Goal: Information Seeking & Learning: Learn about a topic

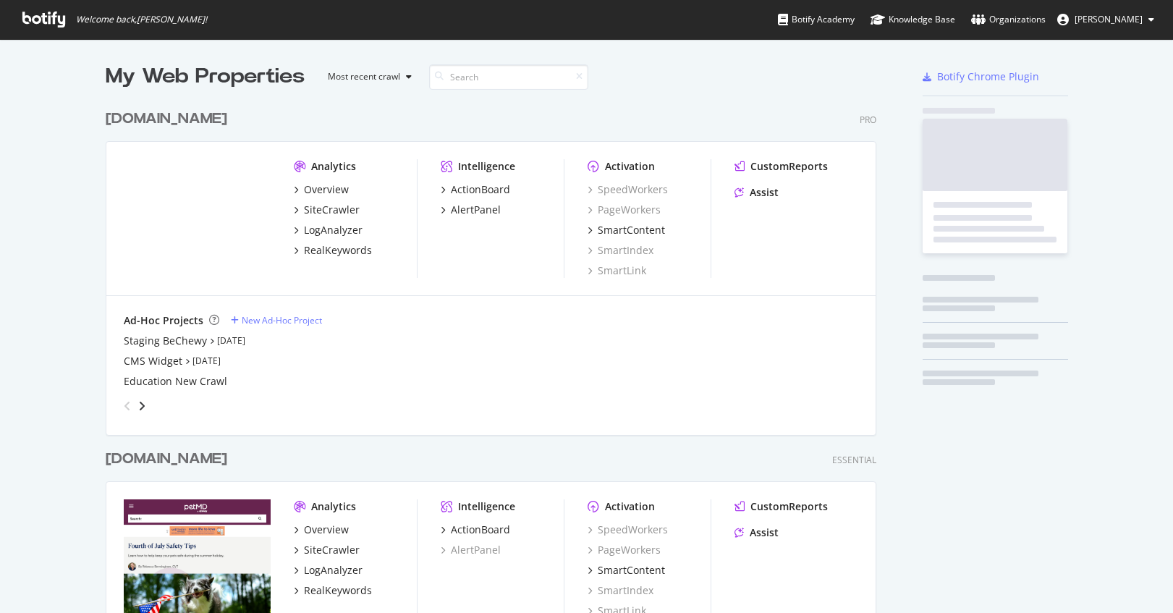
scroll to position [613, 1173]
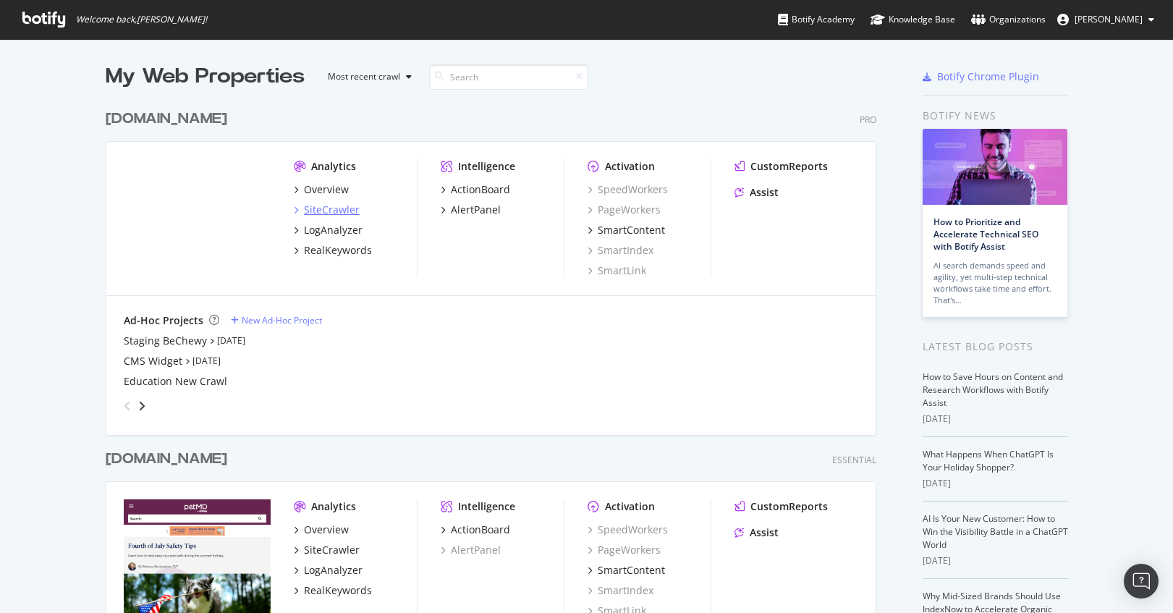
click at [329, 212] on div "SiteCrawler" at bounding box center [332, 210] width 56 height 14
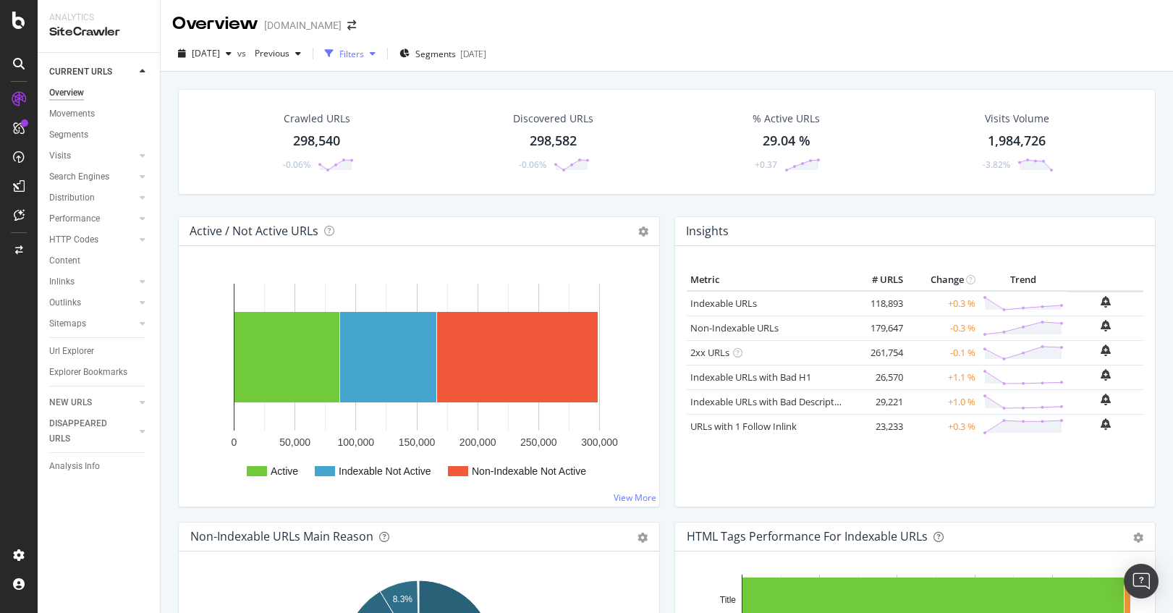
click at [364, 56] on div "Filters" at bounding box center [351, 54] width 25 height 12
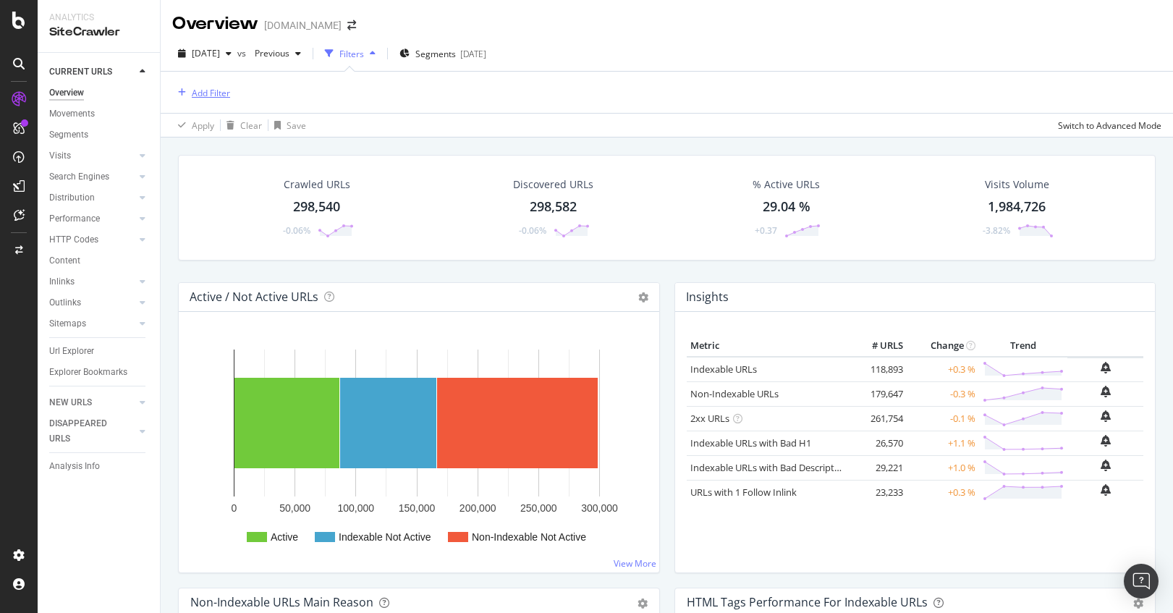
click at [215, 96] on div "Add Filter" at bounding box center [211, 93] width 38 height 12
click at [486, 46] on div "Segments [DATE]" at bounding box center [442, 54] width 87 height 22
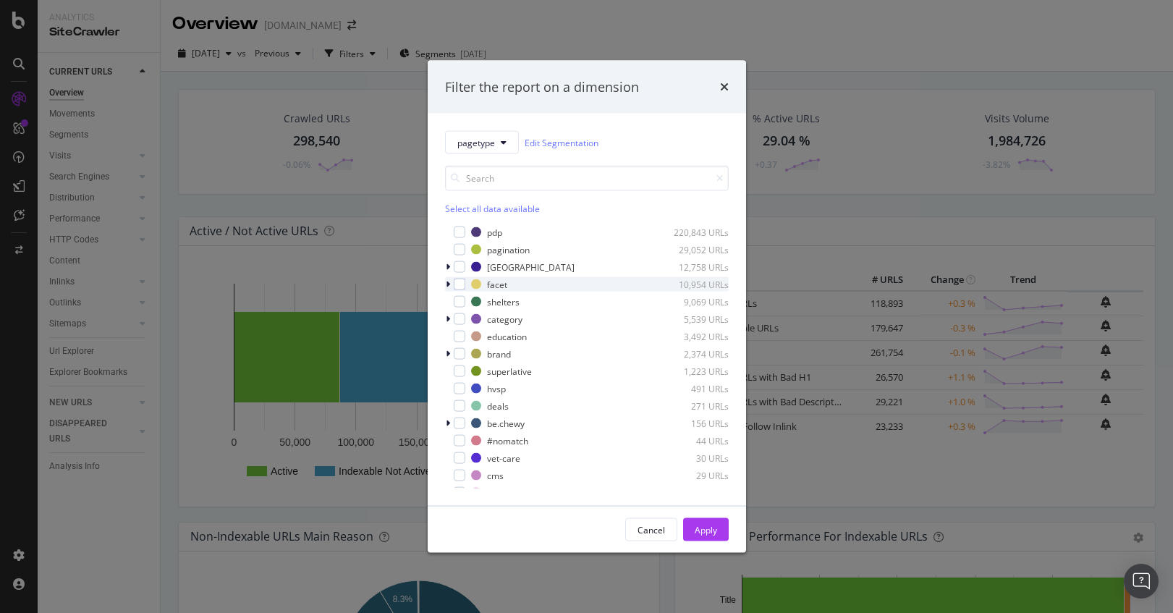
click at [449, 285] on icon "modal" at bounding box center [448, 284] width 4 height 9
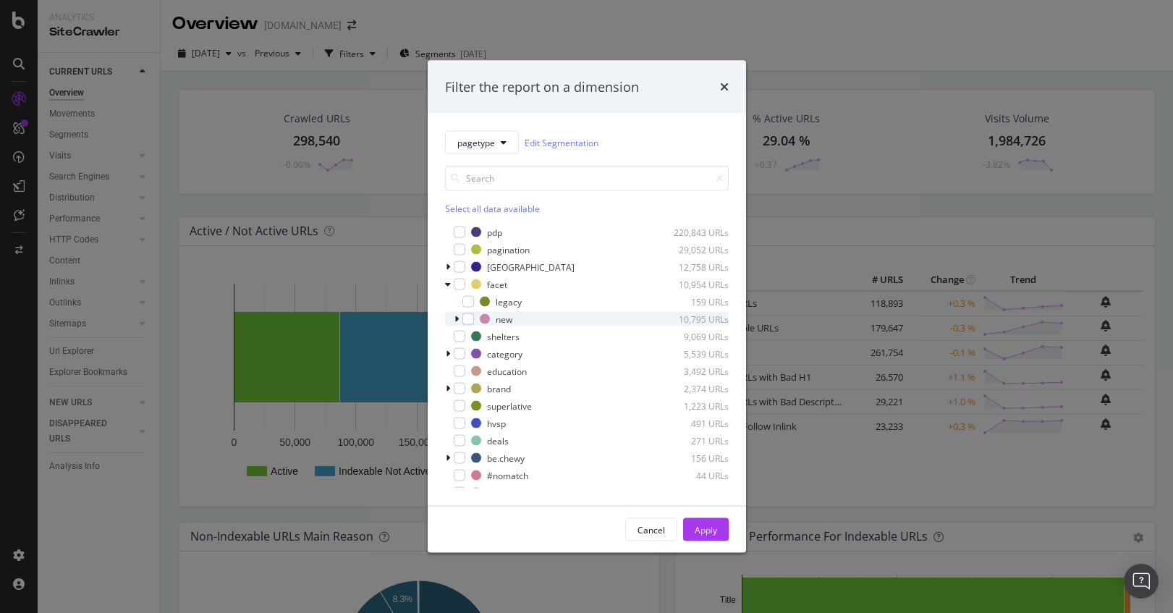
click at [456, 321] on icon "modal" at bounding box center [456, 319] width 4 height 9
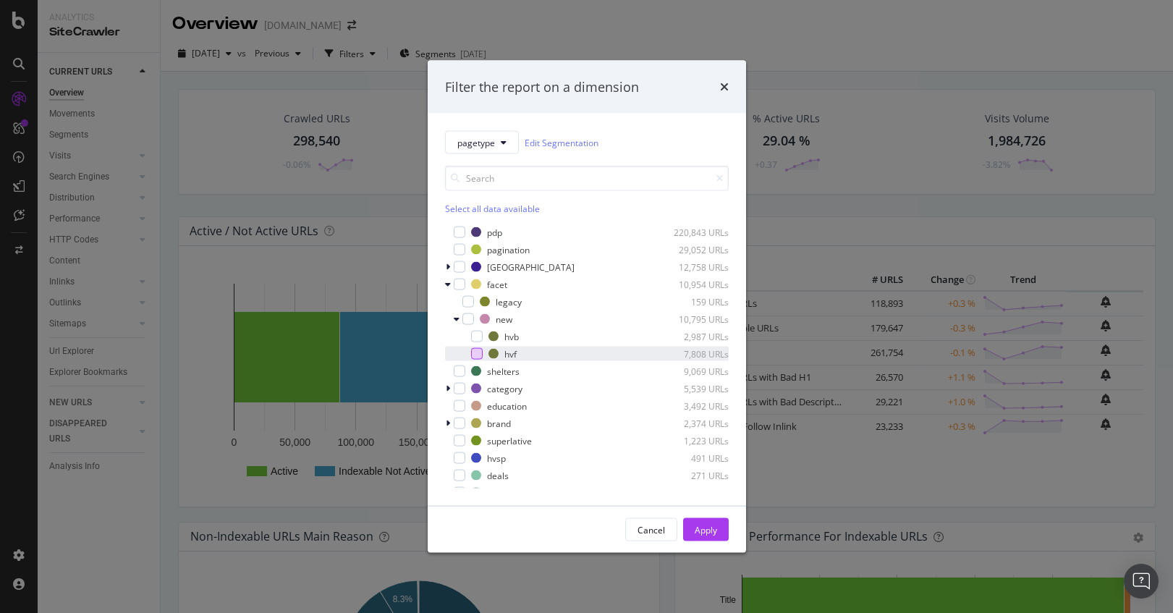
click at [474, 355] on div "modal" at bounding box center [477, 354] width 12 height 12
click at [704, 532] on div "Apply" at bounding box center [706, 529] width 22 height 12
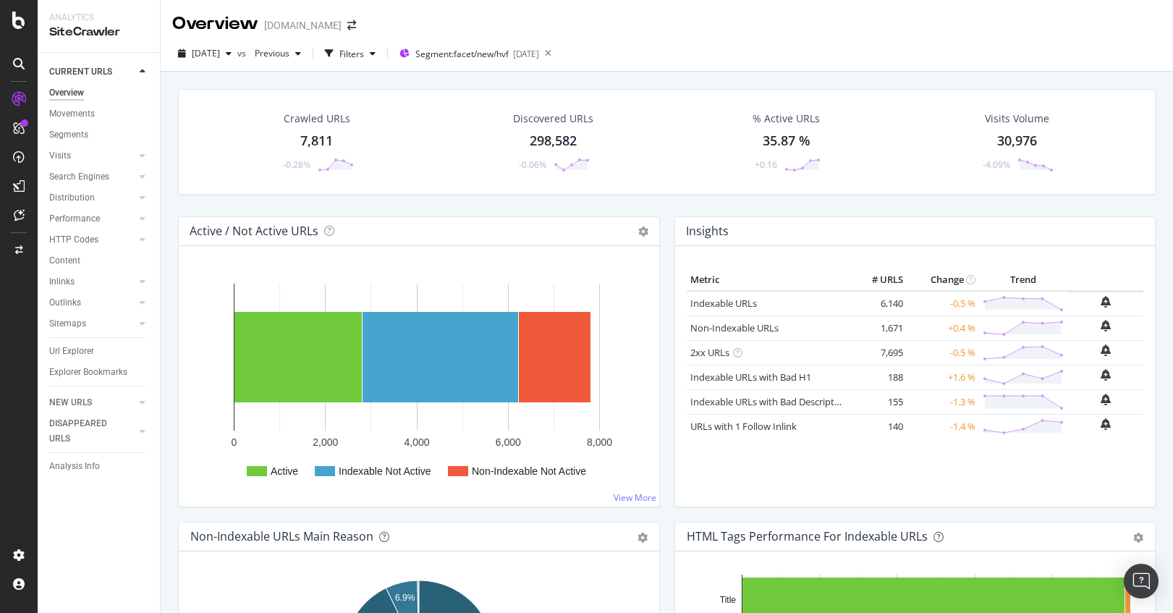
click at [324, 139] on div "7,811" at bounding box center [316, 141] width 33 height 19
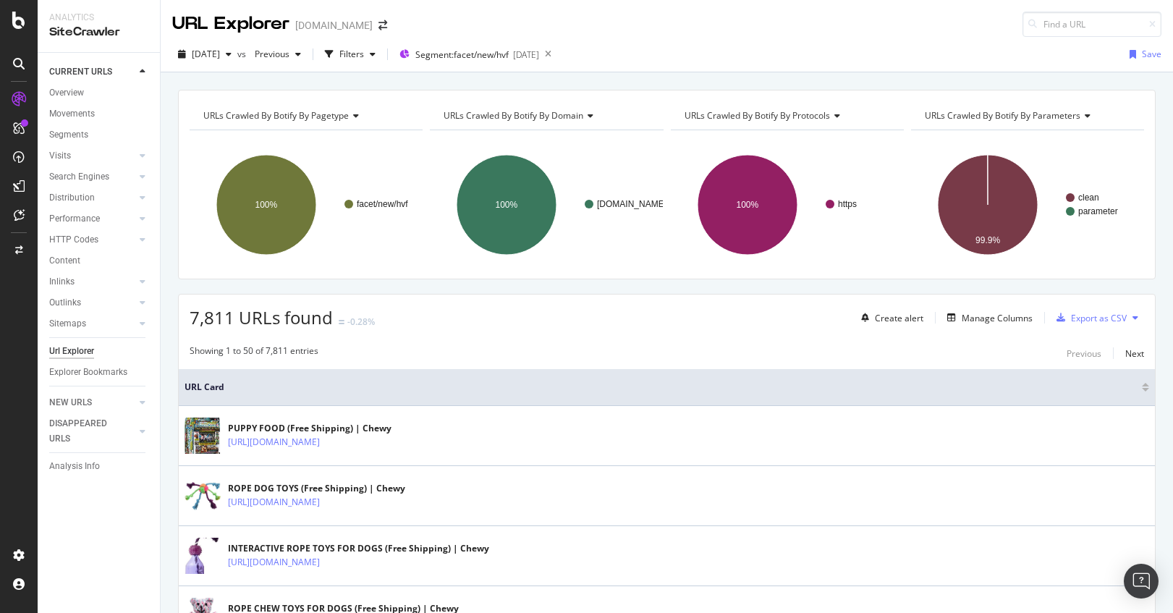
click at [724, 75] on div "URLs Crawled By Botify By pagetype Chart (by Value) Table Expand Export as CSV …" at bounding box center [667, 89] width 1012 height 35
click at [998, 310] on div "Manage Columns" at bounding box center [986, 318] width 91 height 16
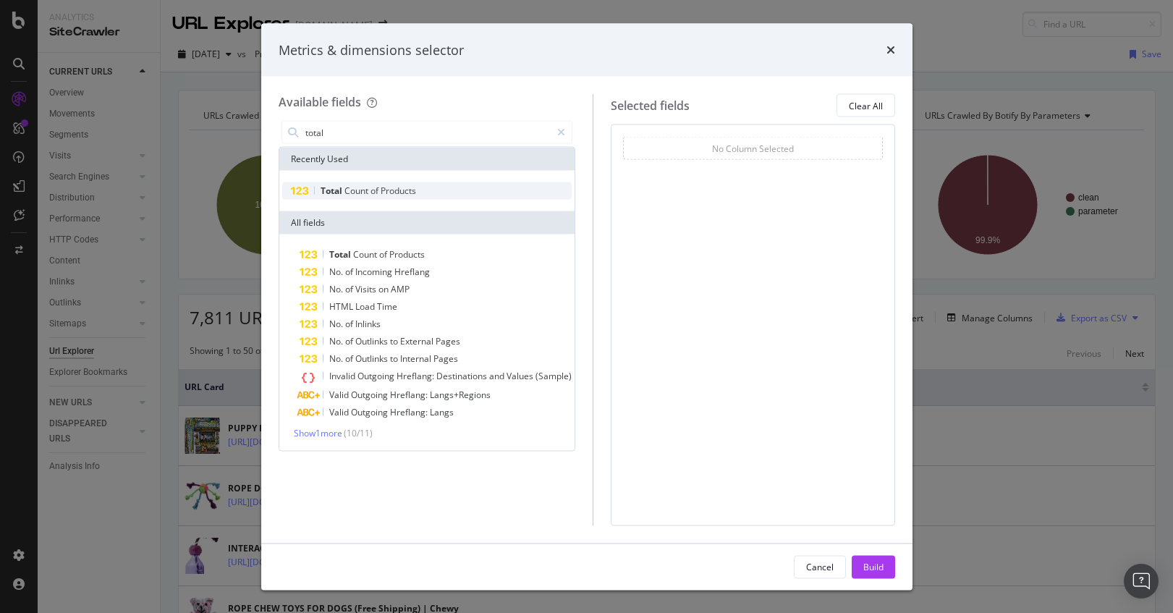
click at [403, 192] on span "Products" at bounding box center [398, 191] width 35 height 12
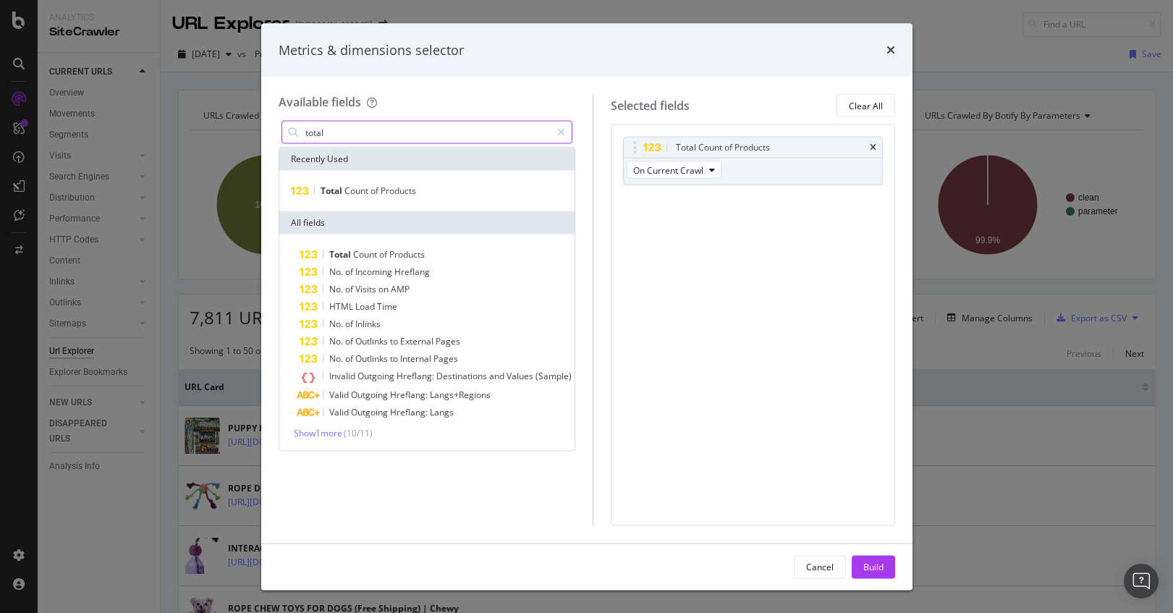
drag, startPoint x: 378, startPoint y: 137, endPoint x: 306, endPoint y: 137, distance: 71.6
click at [306, 137] on input "total" at bounding box center [427, 133] width 247 height 22
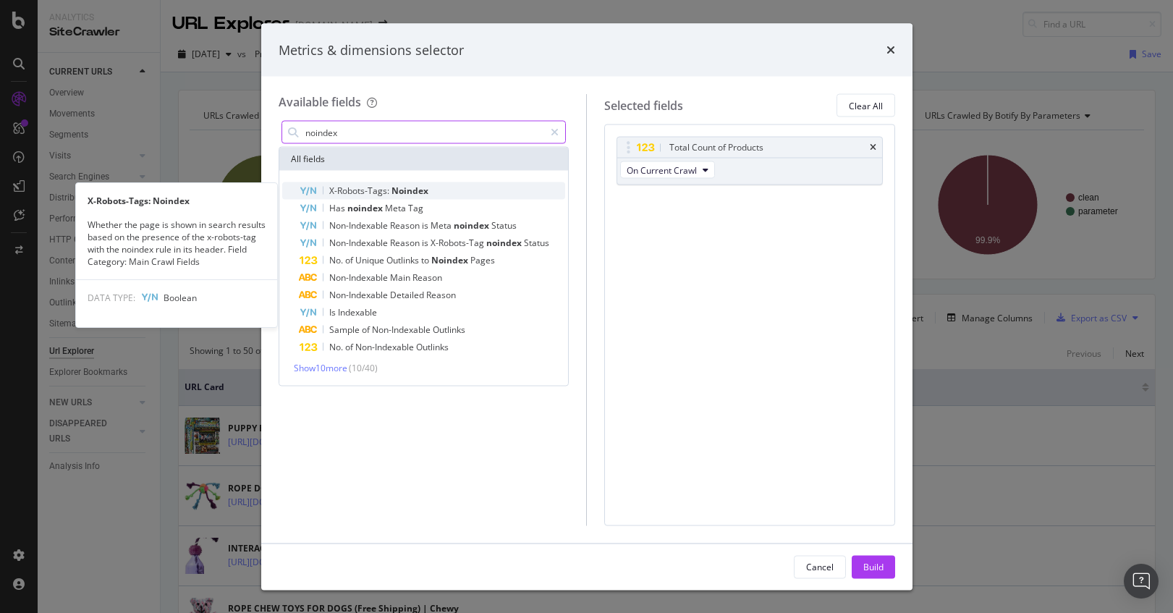
type input "noindex"
click at [378, 189] on span "X-Robots-Tags:" at bounding box center [360, 191] width 62 height 12
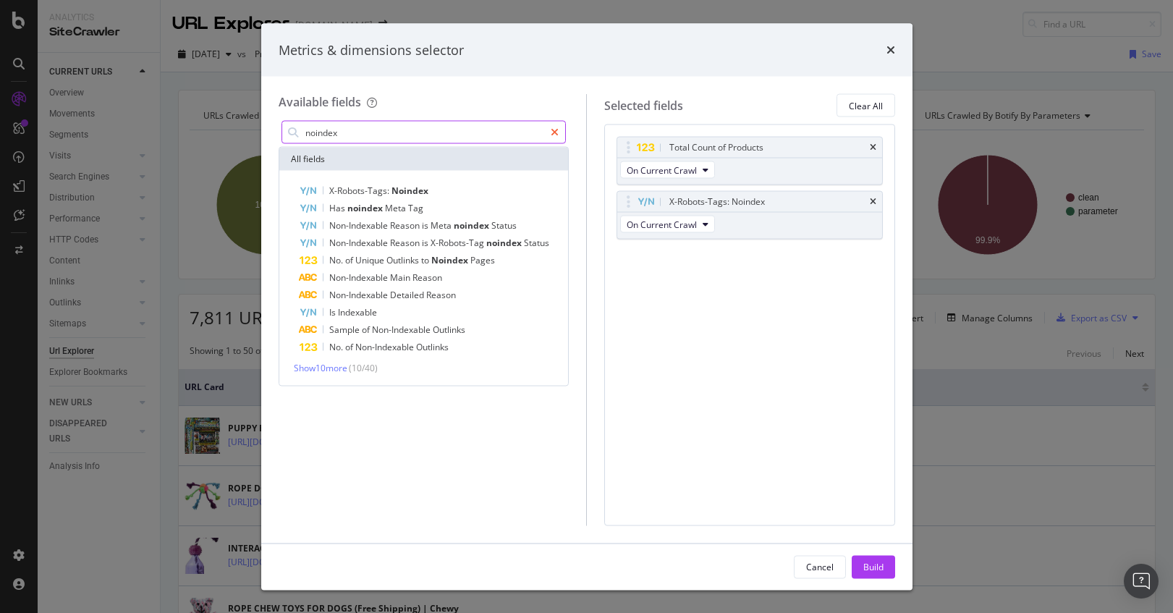
click at [552, 129] on icon "modal" at bounding box center [555, 132] width 8 height 10
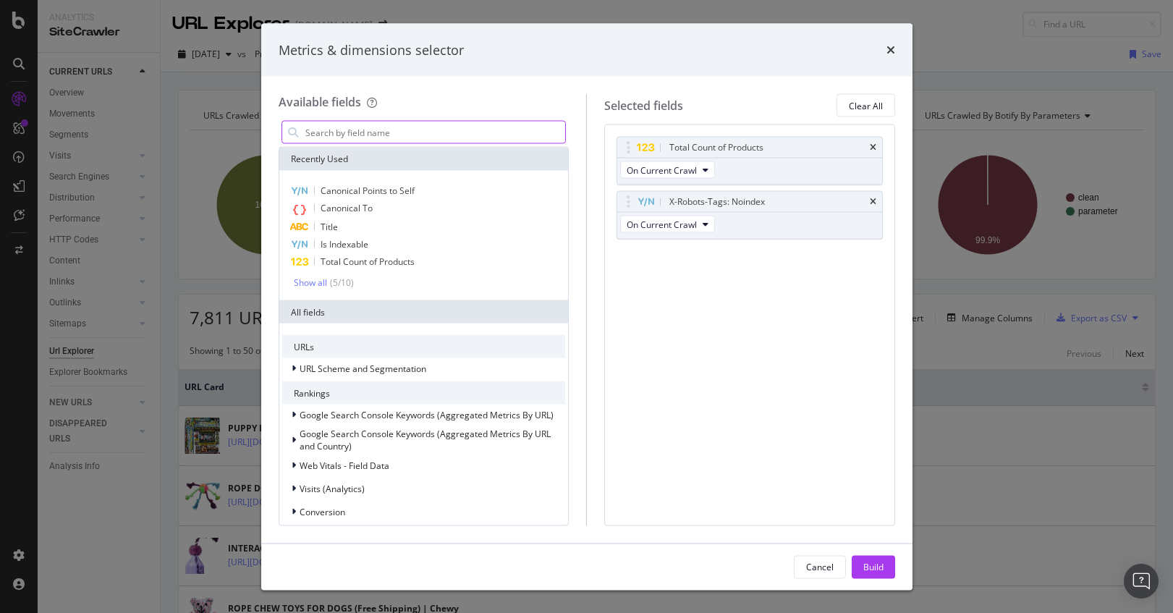
click at [452, 143] on div "modal" at bounding box center [424, 132] width 285 height 23
click at [449, 132] on input "modal" at bounding box center [435, 133] width 262 height 22
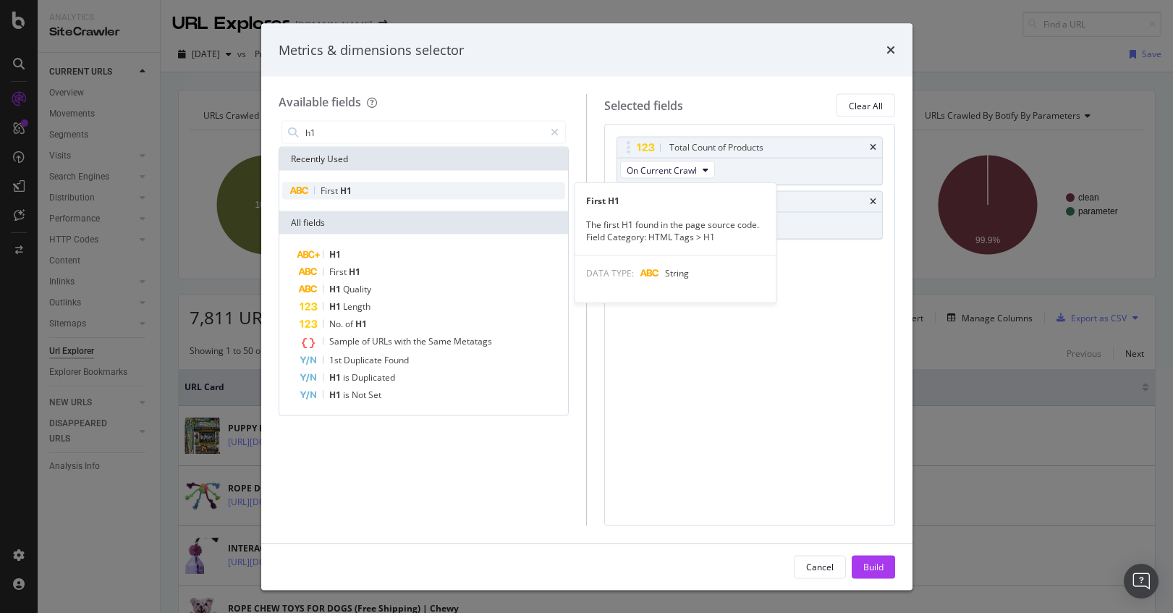
click at [421, 185] on div "First H1" at bounding box center [424, 190] width 284 height 17
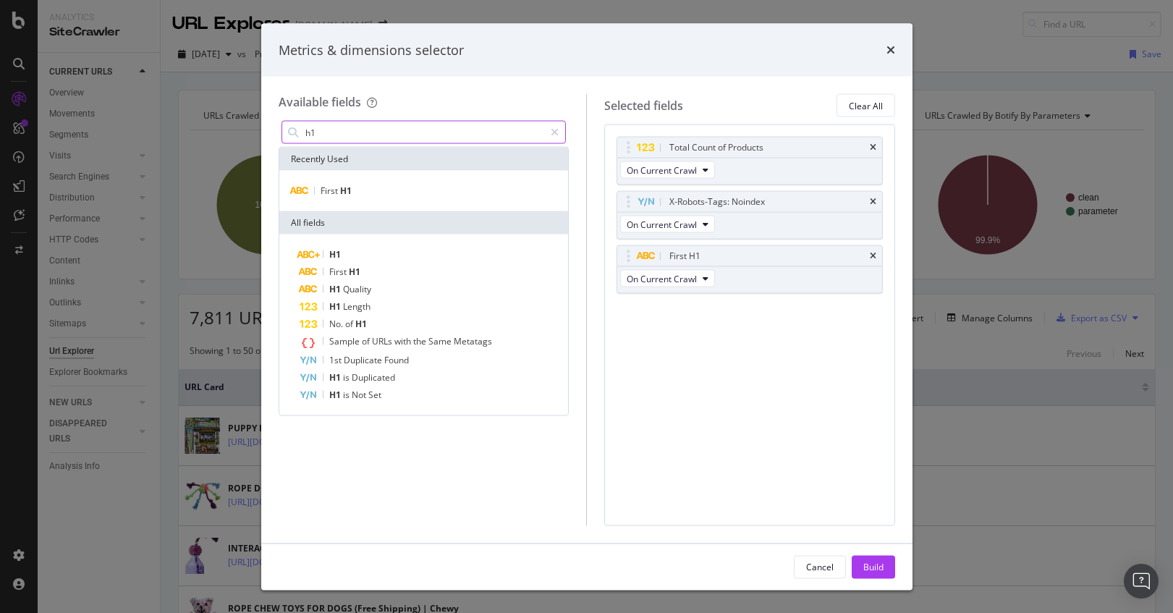
click at [405, 139] on input "h1" at bounding box center [424, 133] width 241 height 22
type input "t"
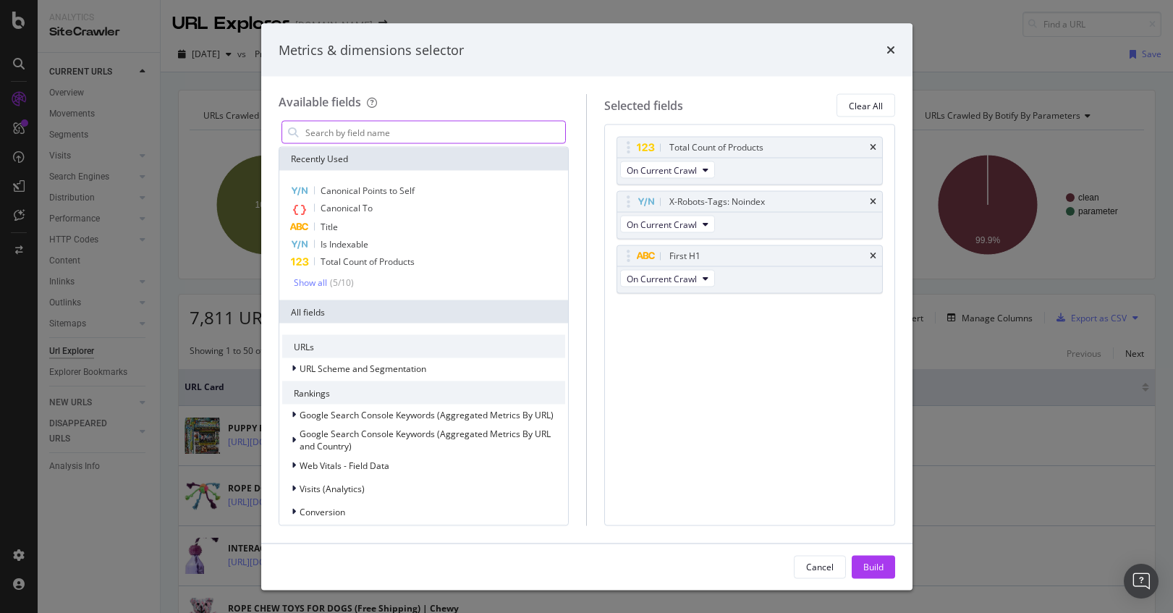
drag, startPoint x: 879, startPoint y: 568, endPoint x: 458, endPoint y: 126, distance: 610.7
click at [458, 126] on div "Metrics & dimensions selector Available fields Recently Used Canonical Points t…" at bounding box center [586, 306] width 651 height 567
click at [454, 135] on input "modal" at bounding box center [435, 133] width 262 height 22
click at [871, 565] on div "Build" at bounding box center [873, 566] width 20 height 12
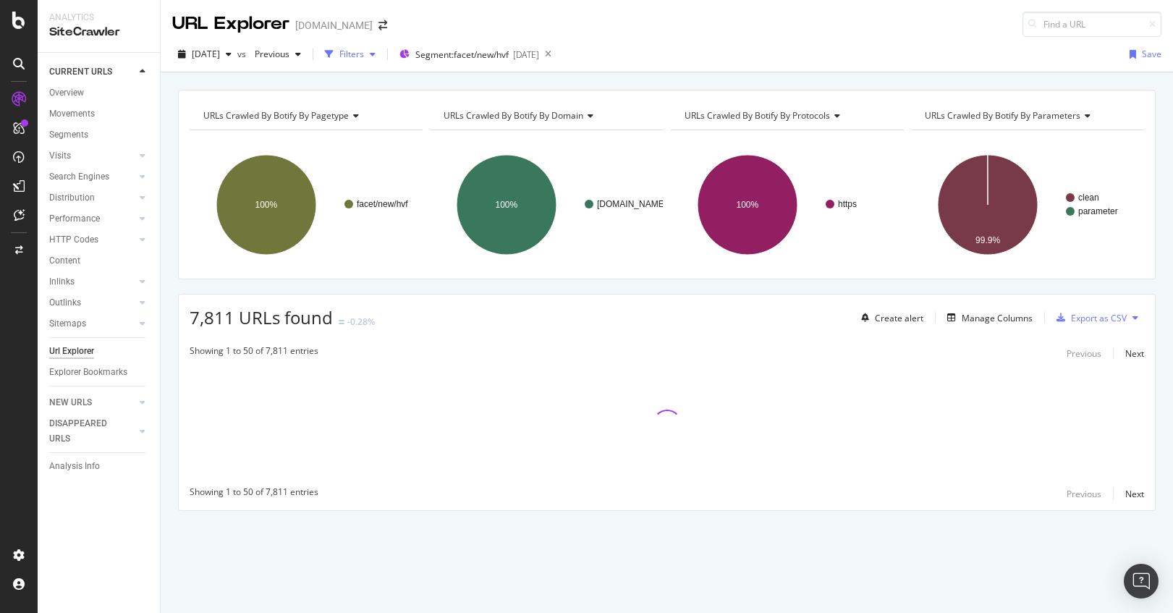
click at [339, 59] on div "button" at bounding box center [329, 54] width 20 height 20
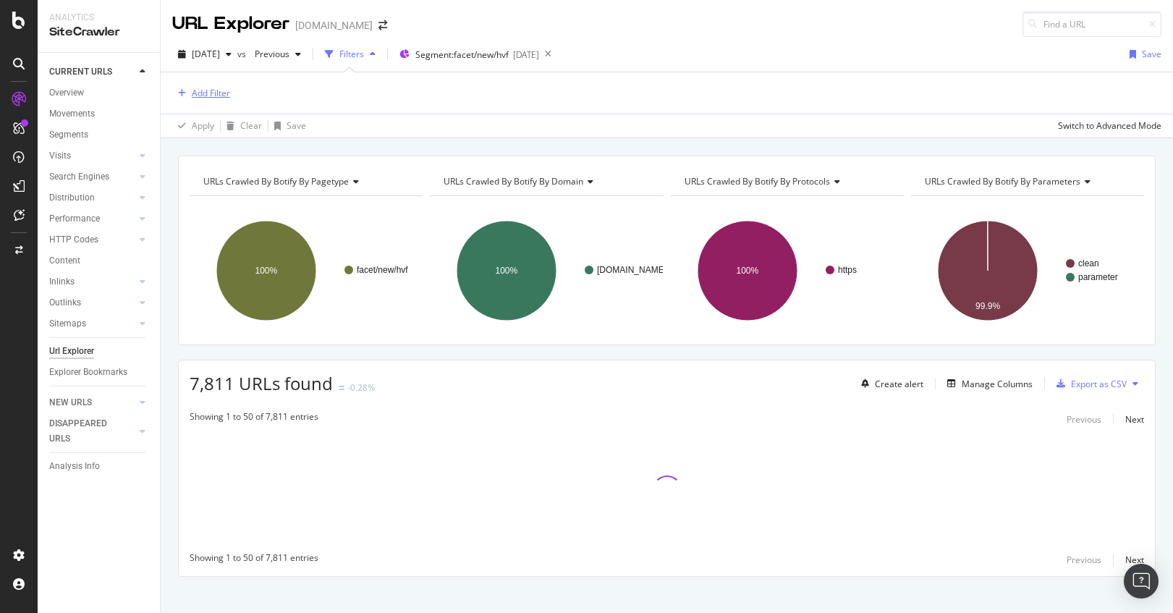
click at [224, 96] on div "Add Filter" at bounding box center [211, 93] width 38 height 12
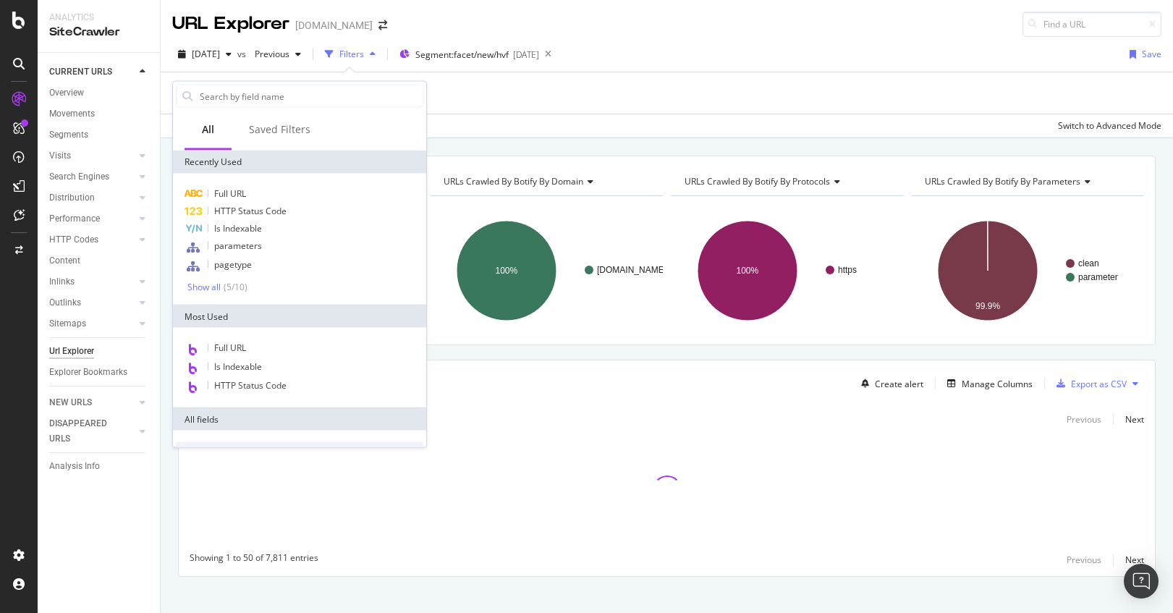
type input "2"
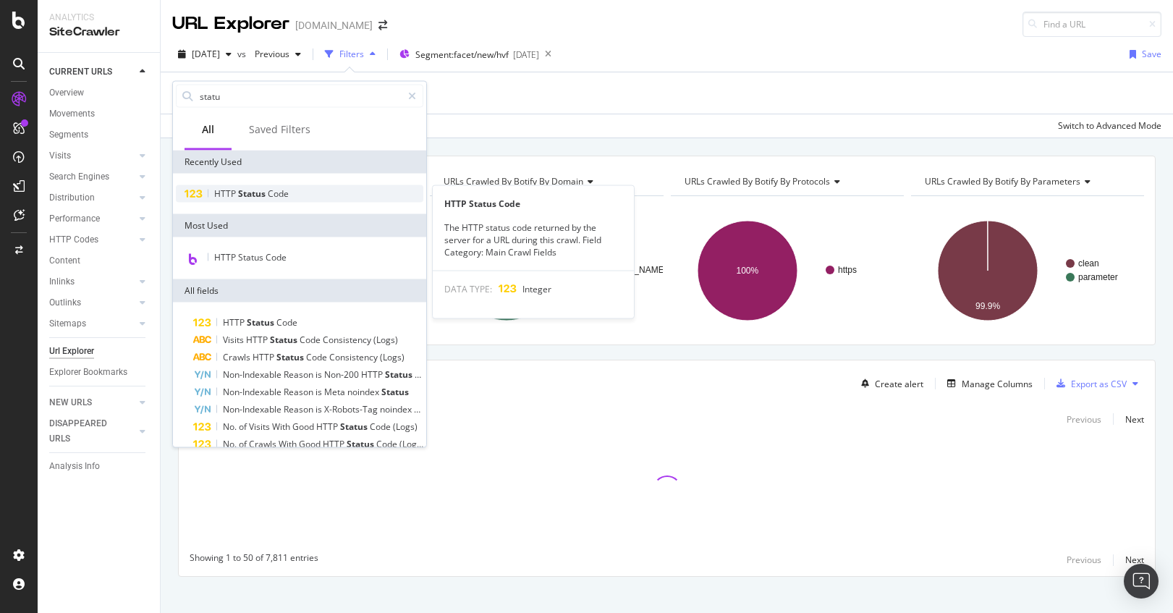
type input "statu"
click at [263, 197] on span "Status" at bounding box center [253, 193] width 30 height 12
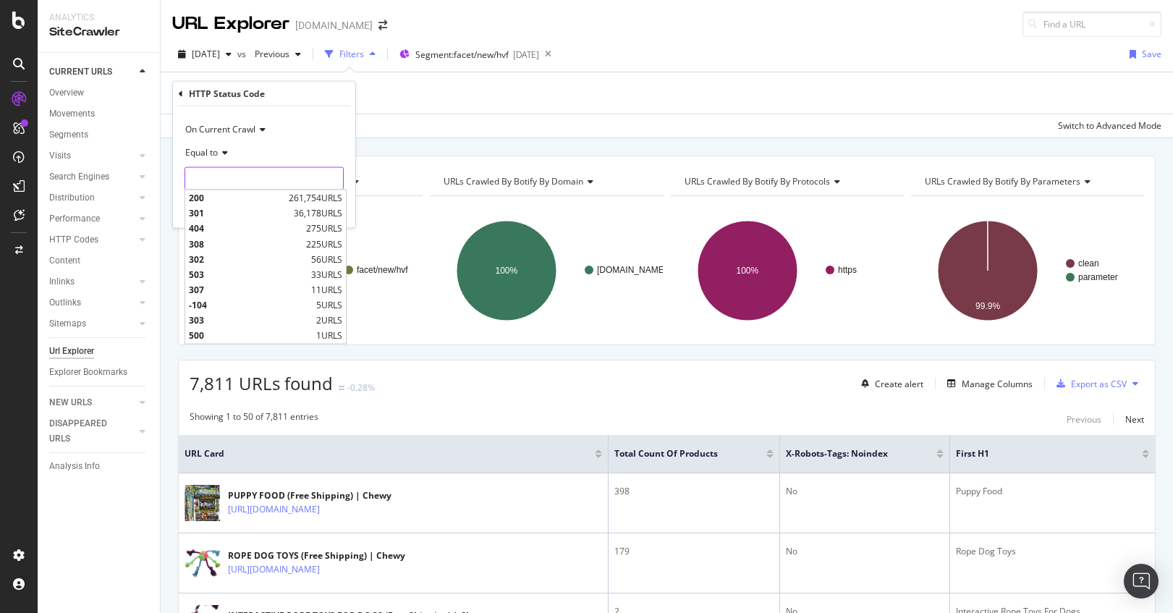
click at [264, 168] on input "number" at bounding box center [264, 178] width 159 height 23
click at [263, 190] on div "200 261,754 URLS" at bounding box center [265, 197] width 161 height 15
type input "200"
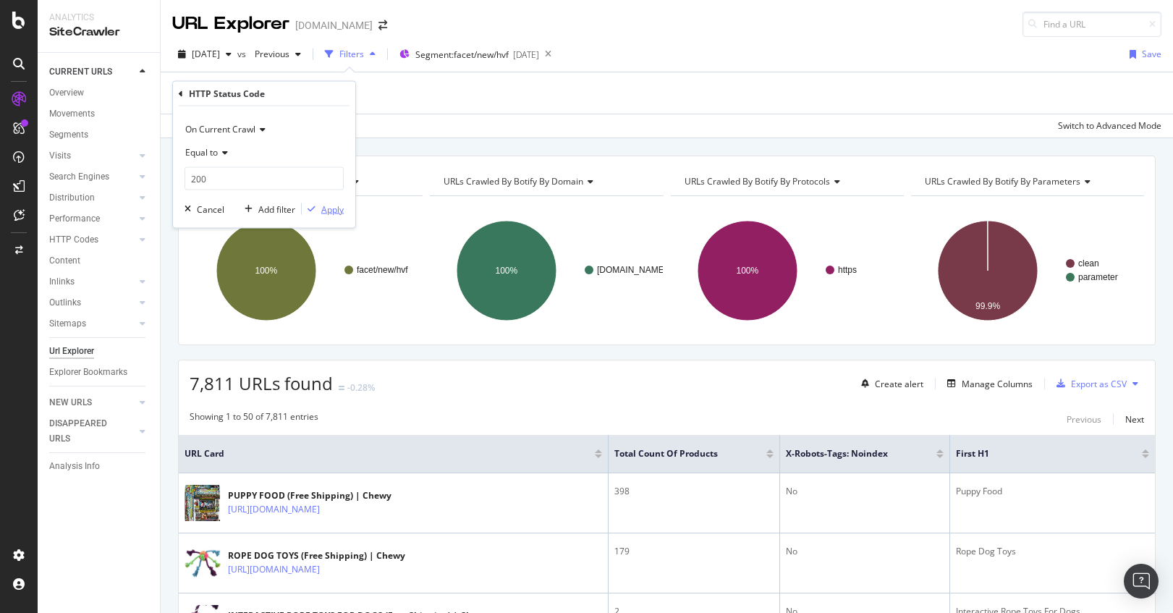
click at [321, 211] on div "Apply" at bounding box center [332, 209] width 22 height 12
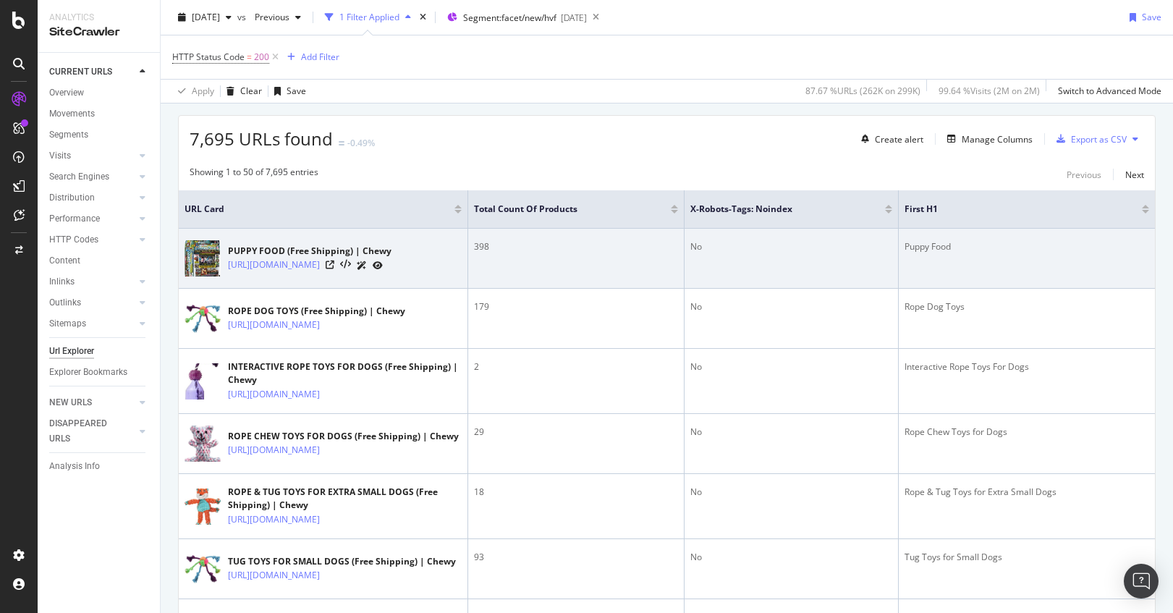
scroll to position [253, 0]
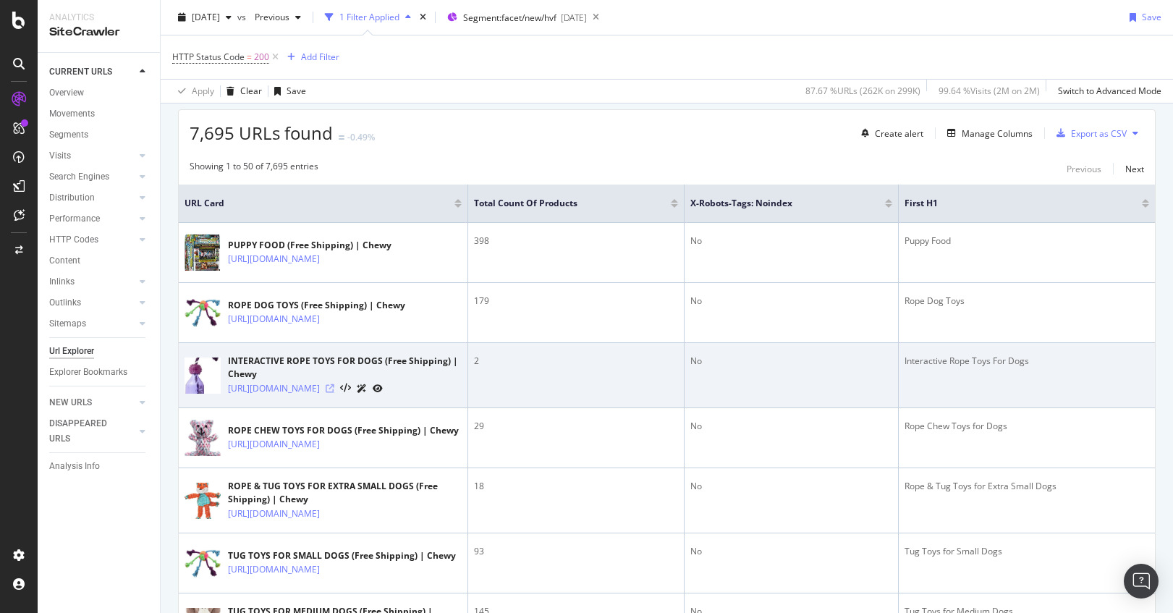
click at [334, 393] on icon at bounding box center [330, 388] width 9 height 9
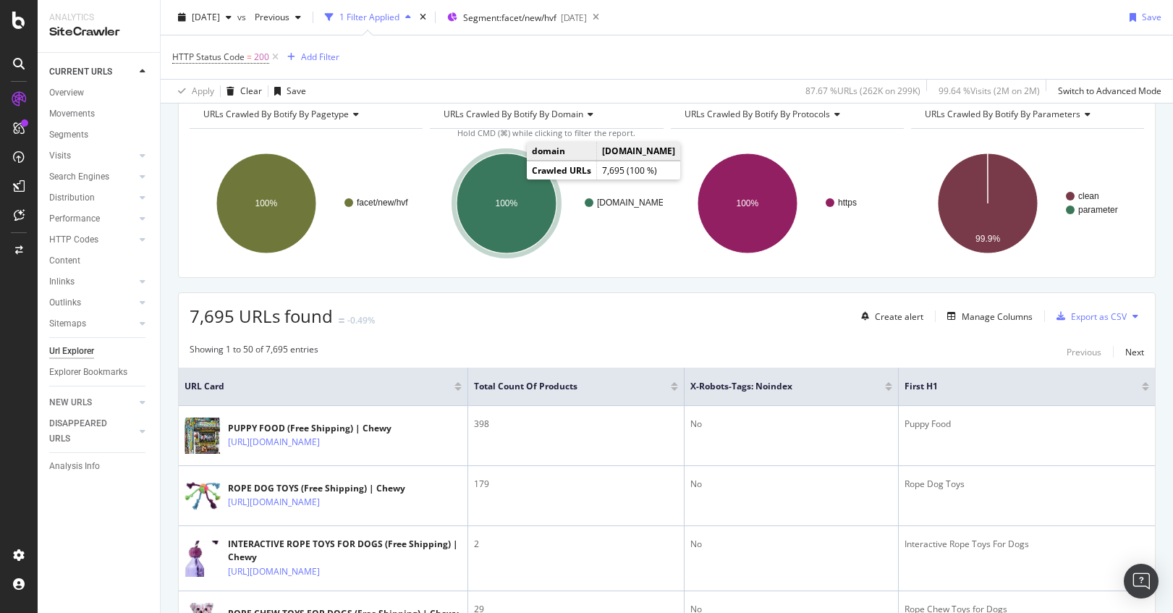
scroll to position [17, 0]
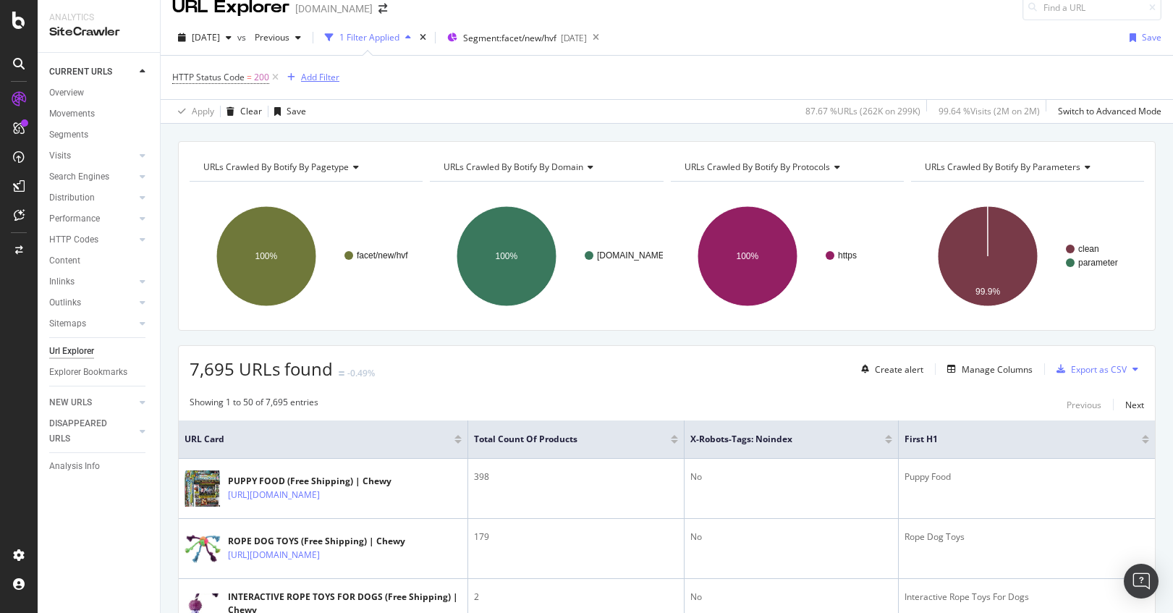
click at [330, 82] on div "Add Filter" at bounding box center [320, 77] width 38 height 12
click at [838, 362] on div "7,695 URLs found -0.49% Create alert Manage Columns Export as CSV" at bounding box center [667, 363] width 976 height 35
click at [1042, 371] on div "Create alert Manage Columns Export as CSV" at bounding box center [999, 369] width 289 height 25
click at [1015, 369] on div "Manage Columns" at bounding box center [997, 369] width 71 height 12
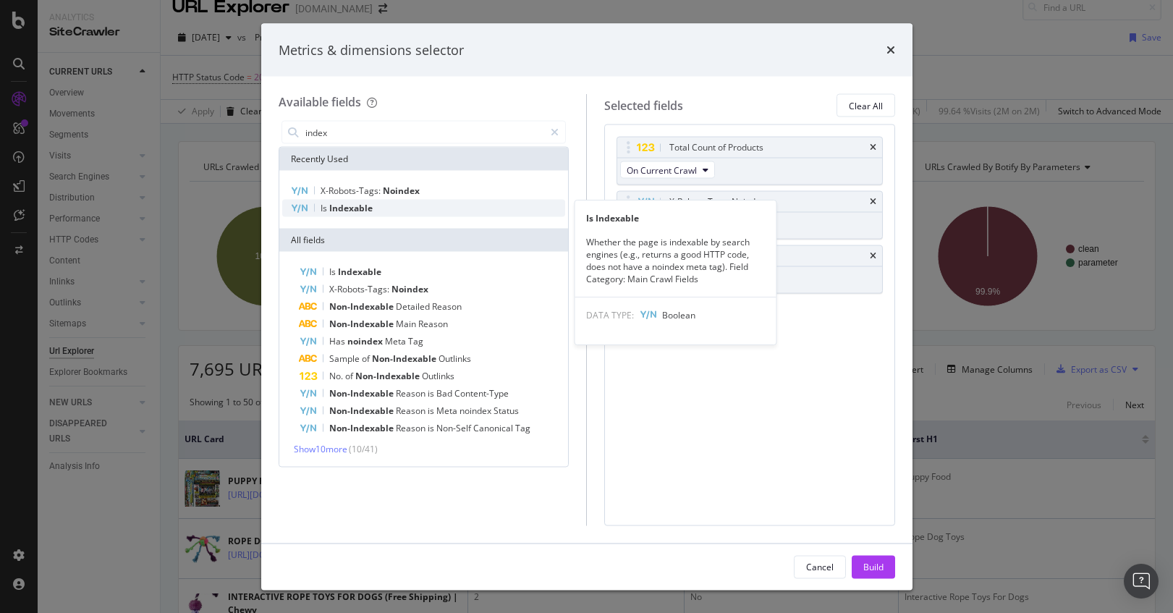
click at [489, 213] on div "Is Indexable" at bounding box center [424, 208] width 284 height 17
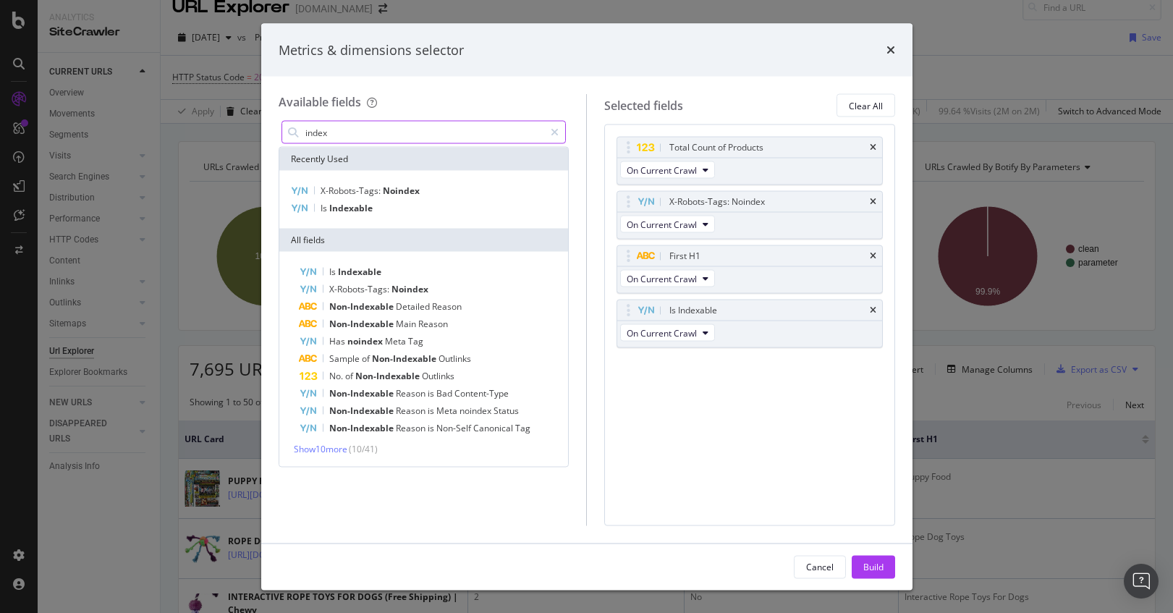
click at [434, 129] on input "index" at bounding box center [424, 133] width 241 height 22
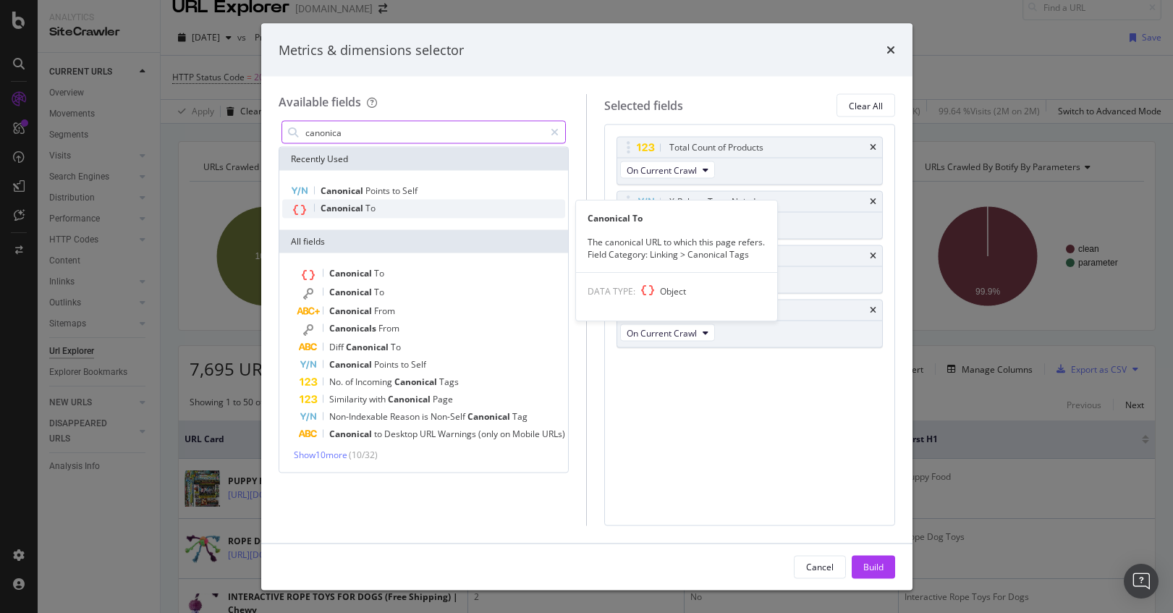
type input "canonica"
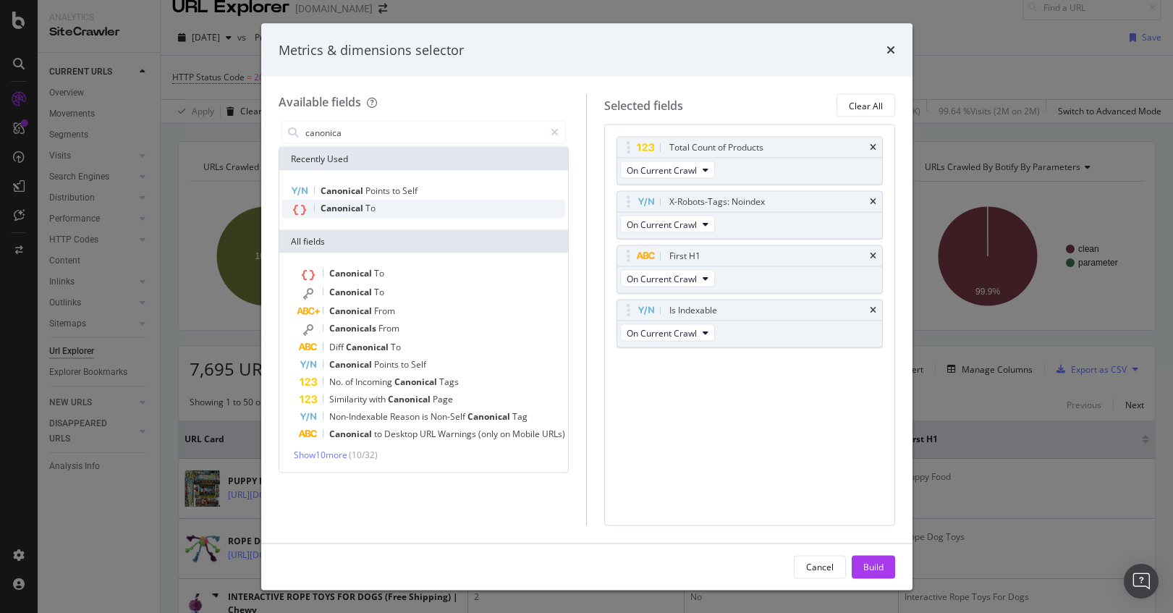
click at [443, 205] on div "Canonical To" at bounding box center [424, 209] width 284 height 19
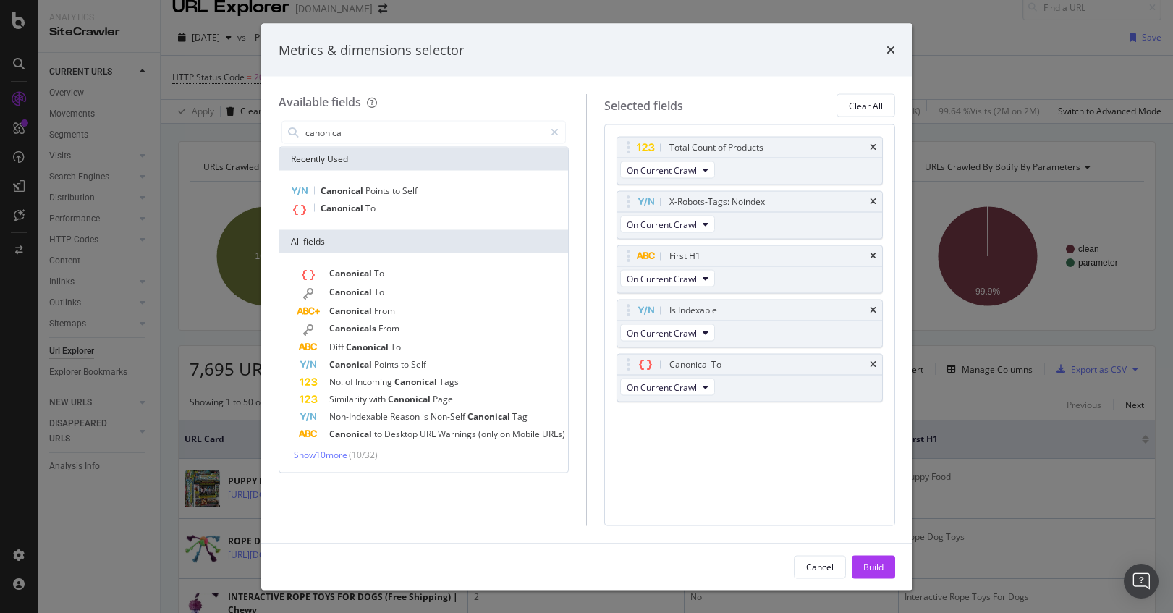
click at [897, 562] on div "Cancel Build" at bounding box center [586, 566] width 651 height 46
click at [884, 562] on button "Build" at bounding box center [873, 566] width 43 height 23
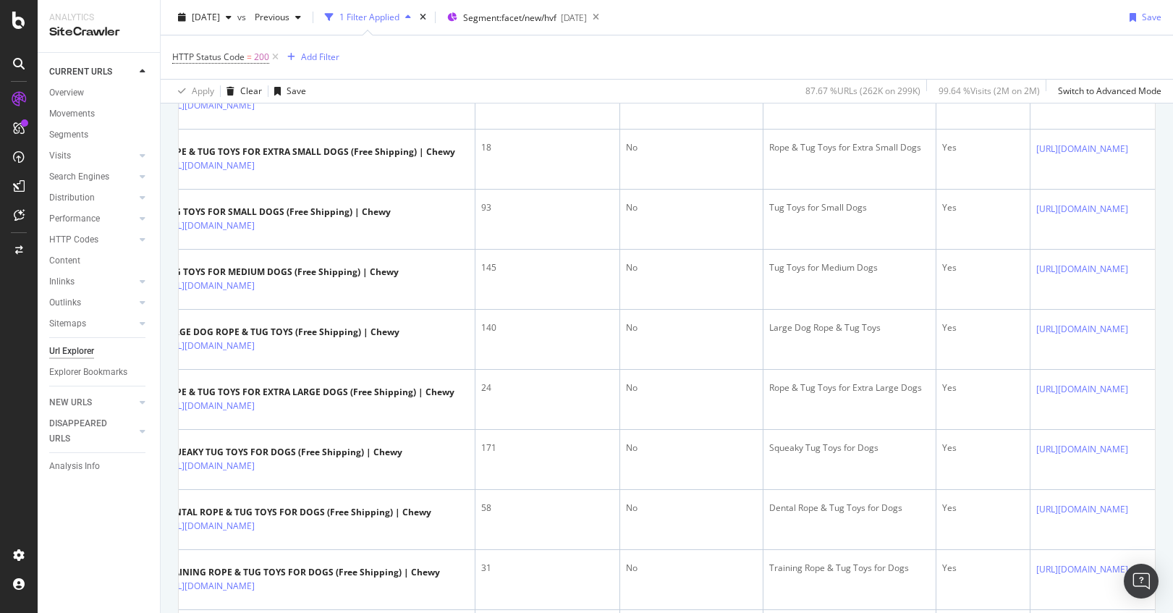
scroll to position [14, 0]
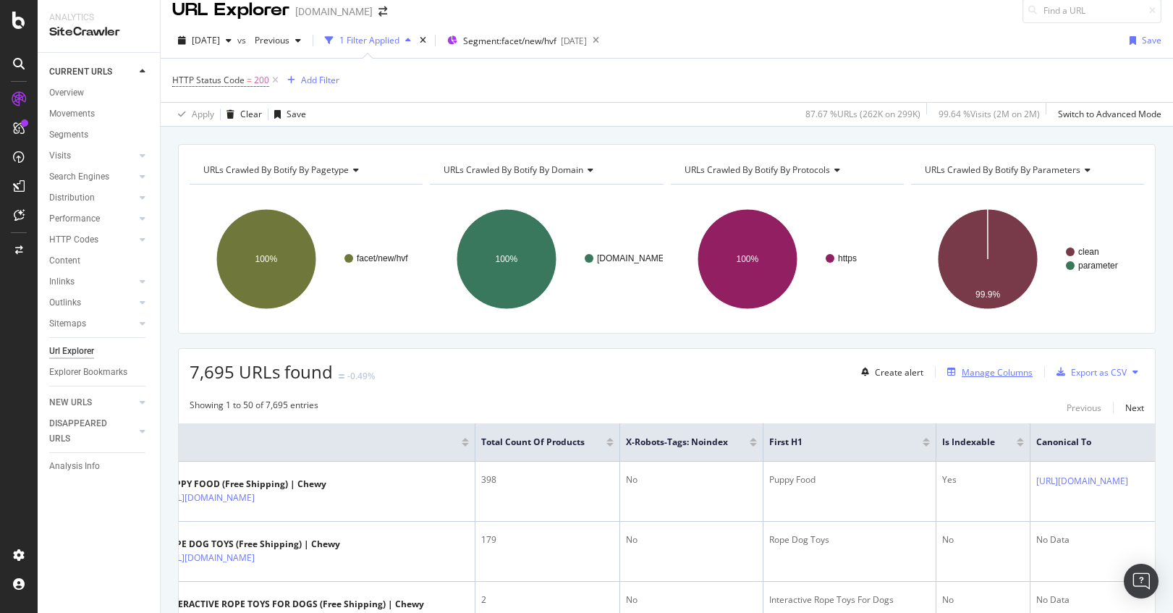
click at [1010, 375] on div "Manage Columns" at bounding box center [997, 372] width 71 height 12
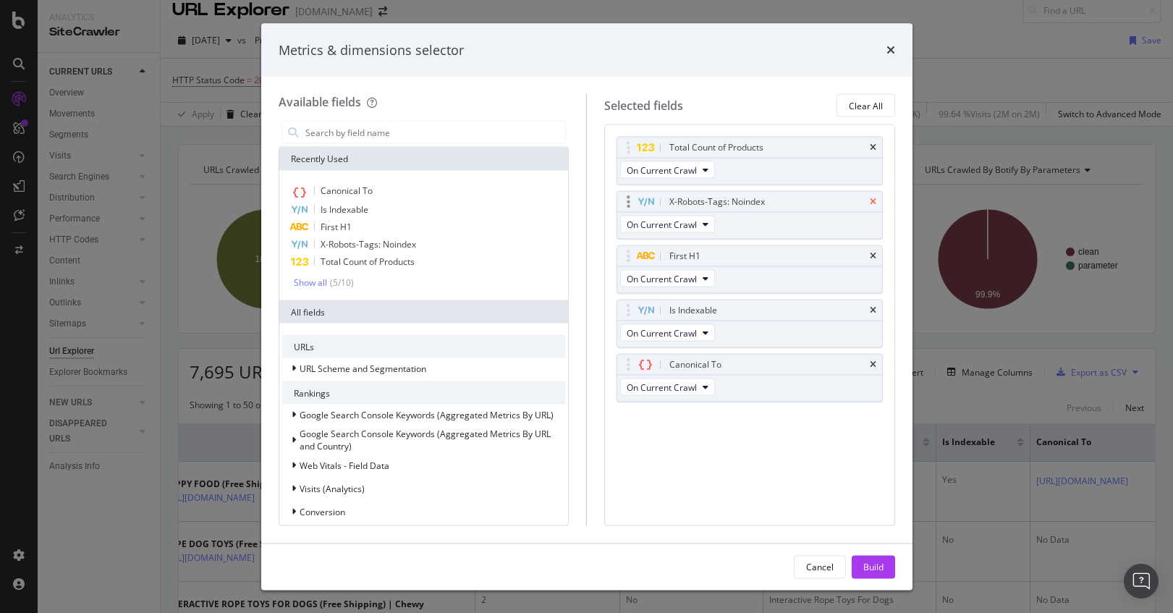
click at [871, 200] on icon "times" at bounding box center [873, 202] width 7 height 9
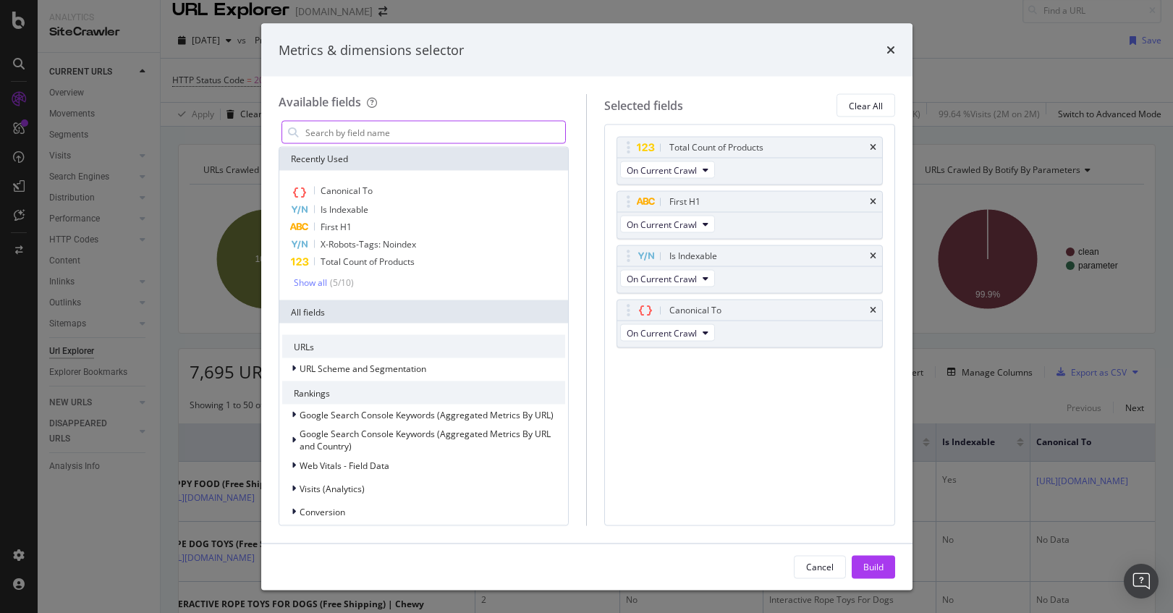
click at [483, 137] on input "modal" at bounding box center [435, 133] width 262 height 22
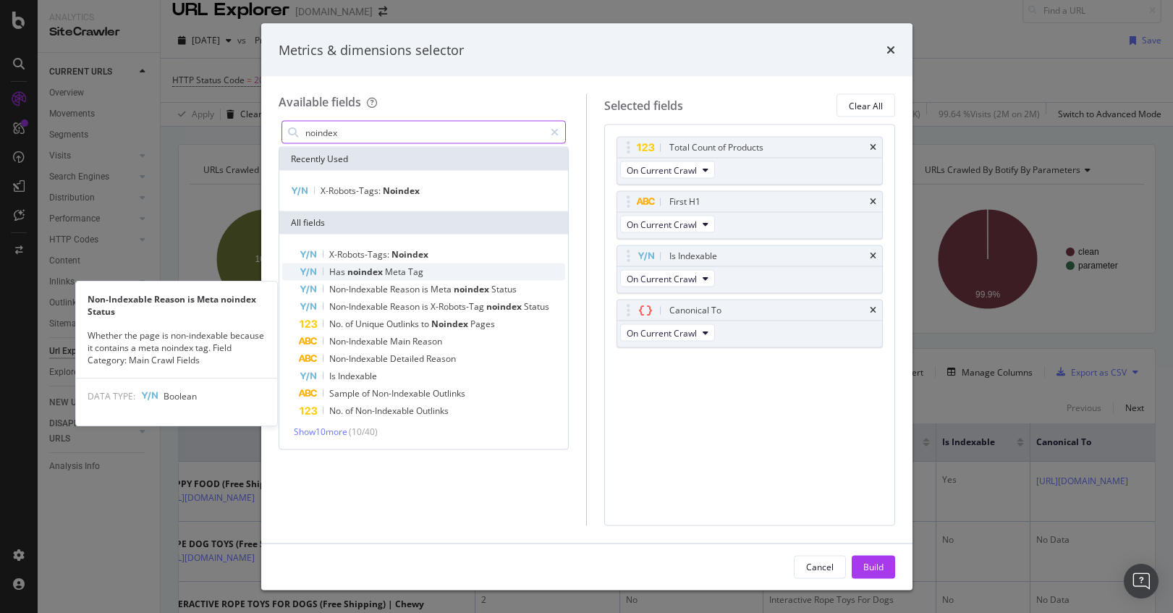
type input "noindex"
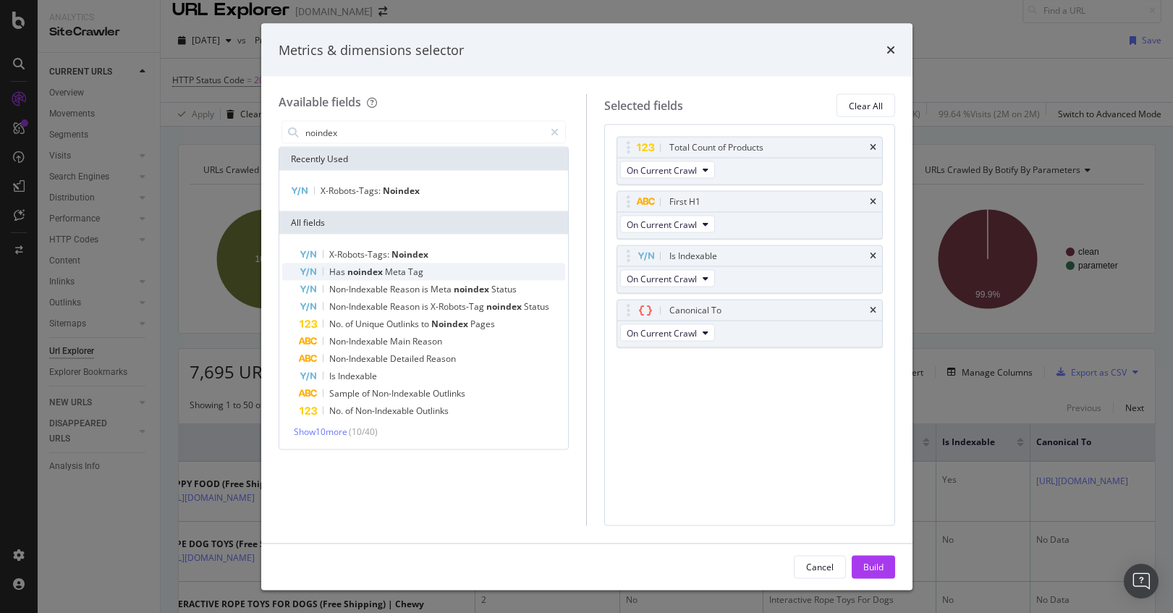
click at [439, 276] on div "Has noindex Meta Tag" at bounding box center [433, 271] width 266 height 17
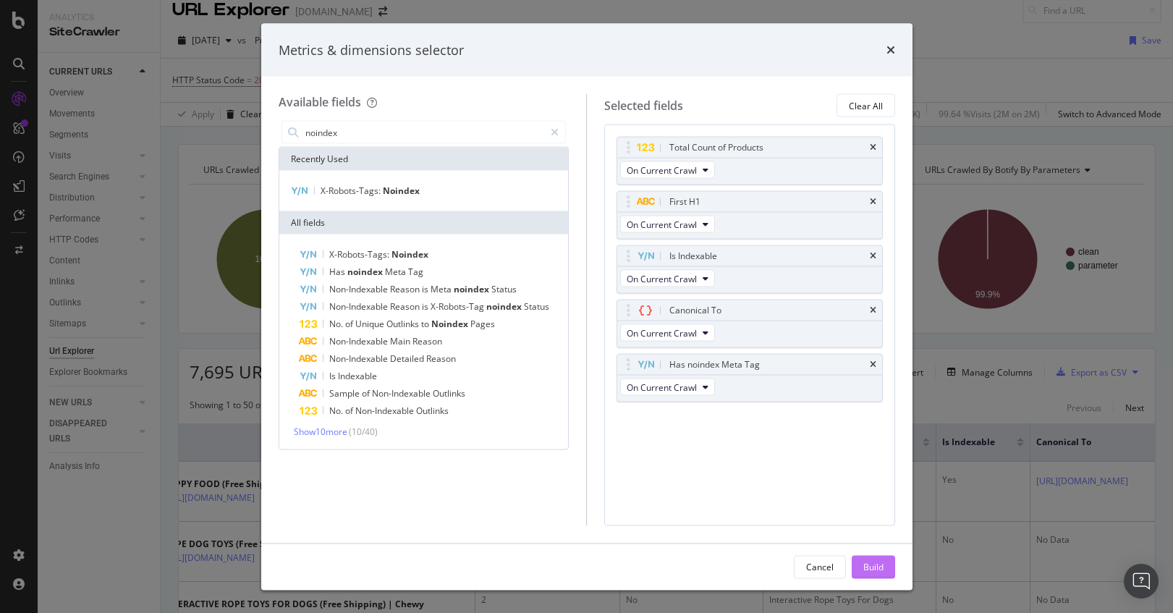
click at [873, 564] on div "Build" at bounding box center [873, 566] width 20 height 12
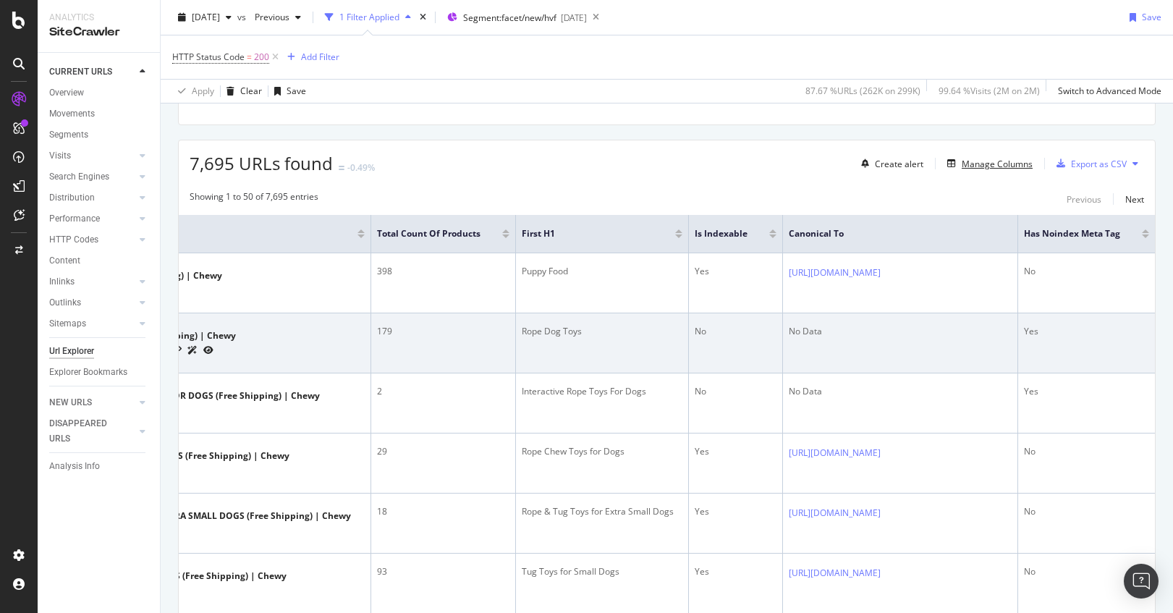
scroll to position [200, 0]
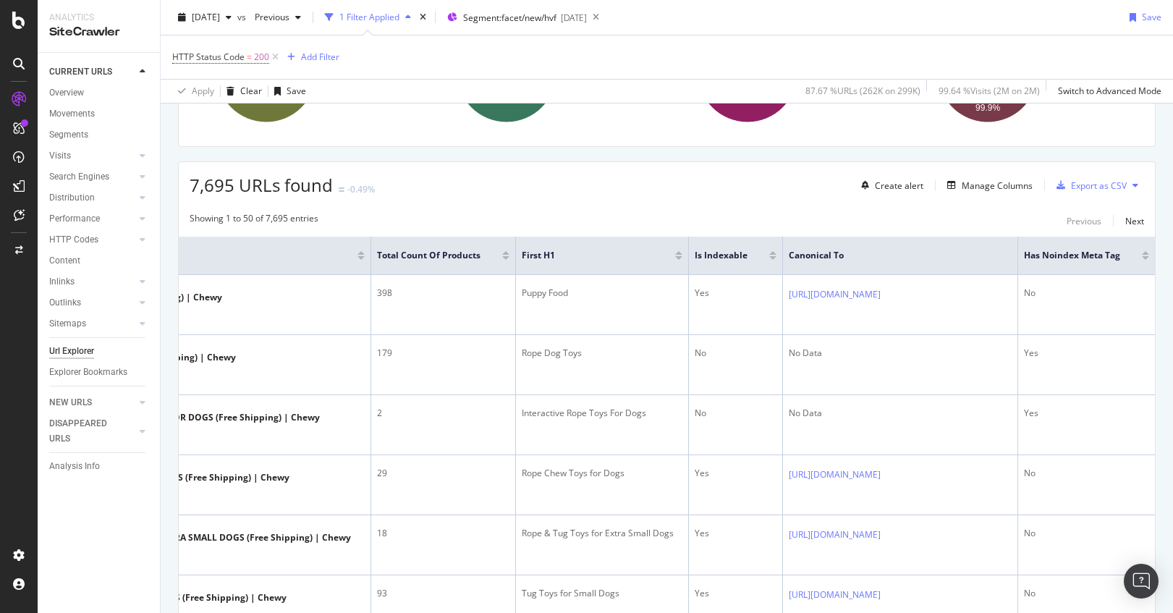
click at [502, 255] on div at bounding box center [505, 255] width 7 height 9
click at [502, 252] on div at bounding box center [505, 253] width 7 height 4
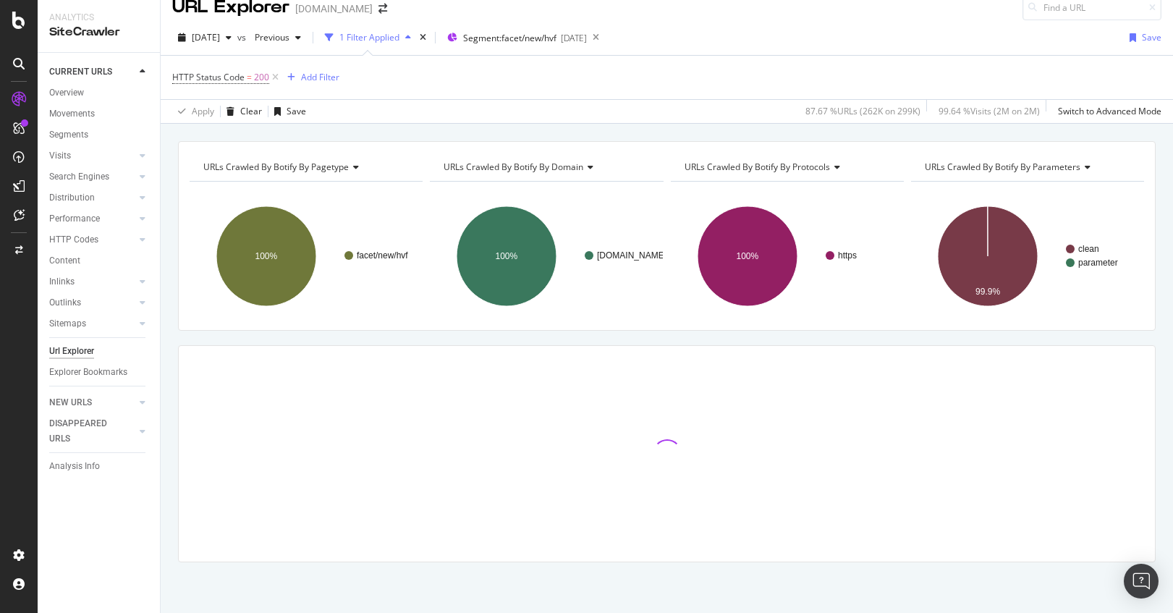
scroll to position [17, 0]
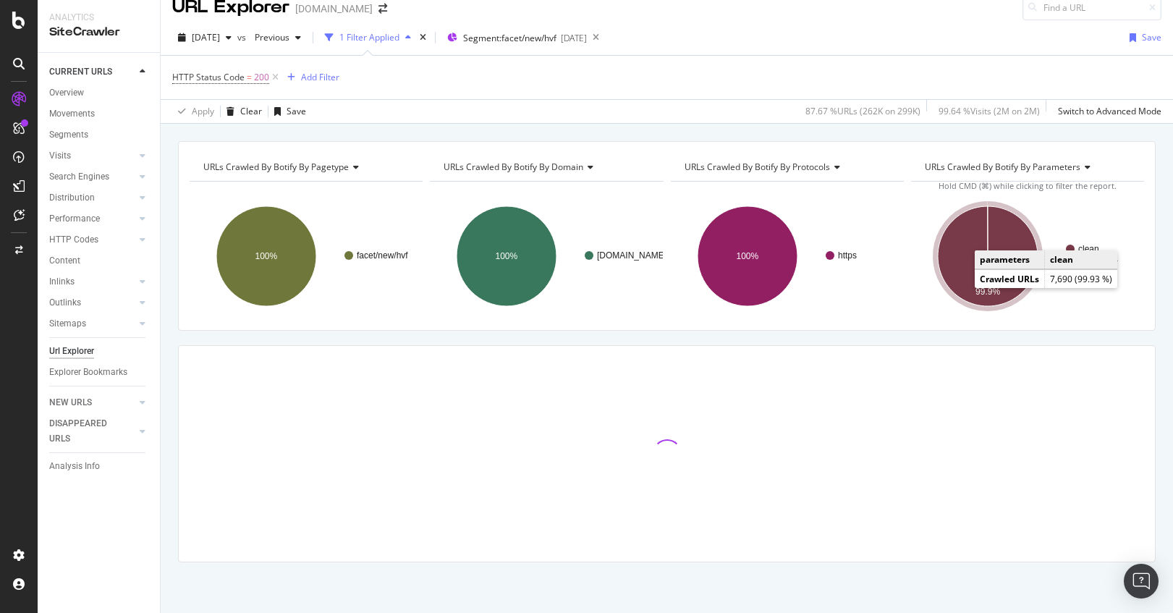
click at [960, 266] on icon "A chart." at bounding box center [988, 256] width 100 height 100
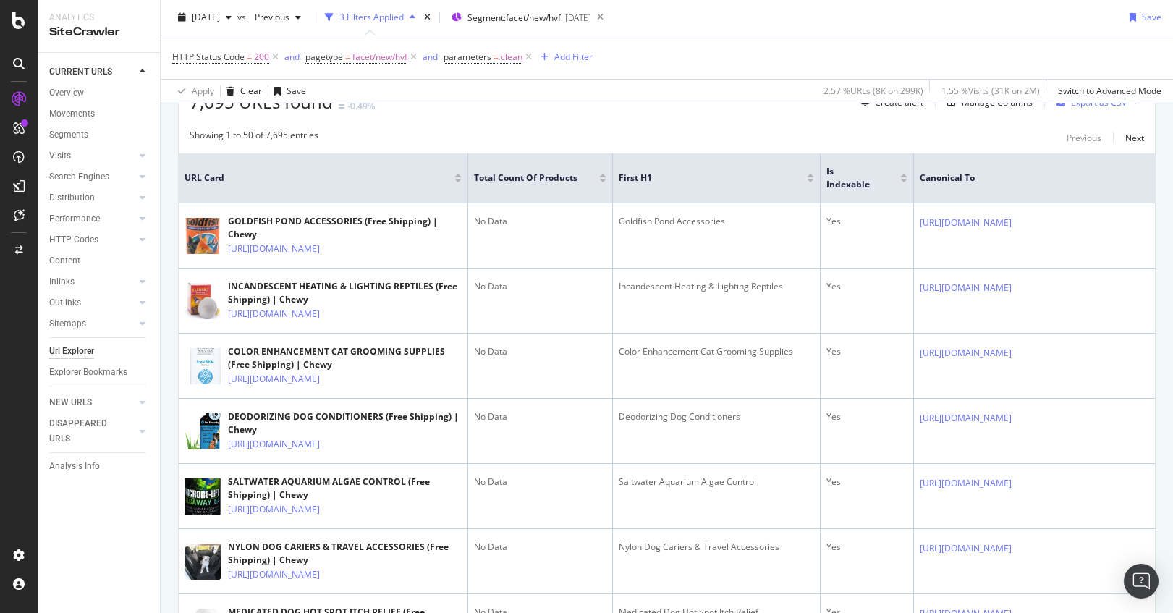
scroll to position [289, 0]
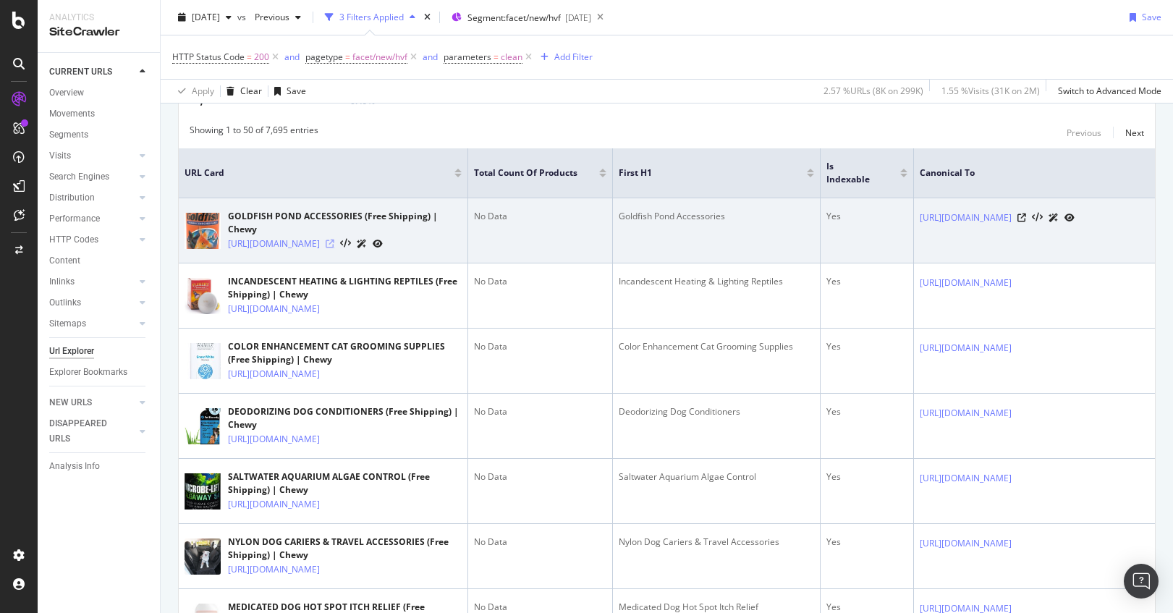
click at [334, 248] on icon at bounding box center [330, 244] width 9 height 9
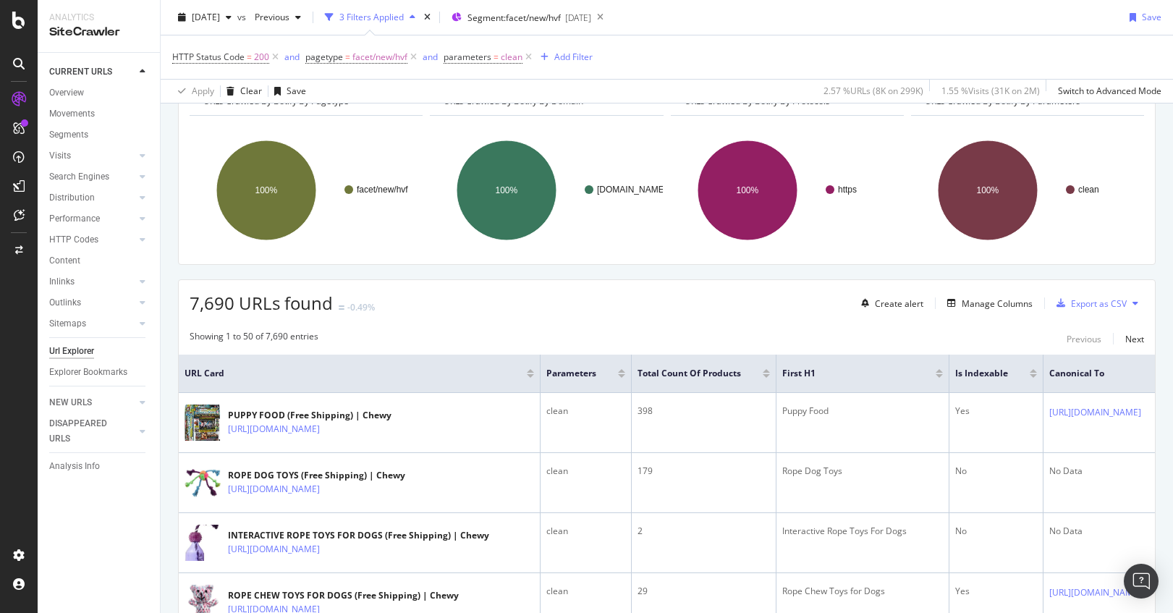
scroll to position [74, 0]
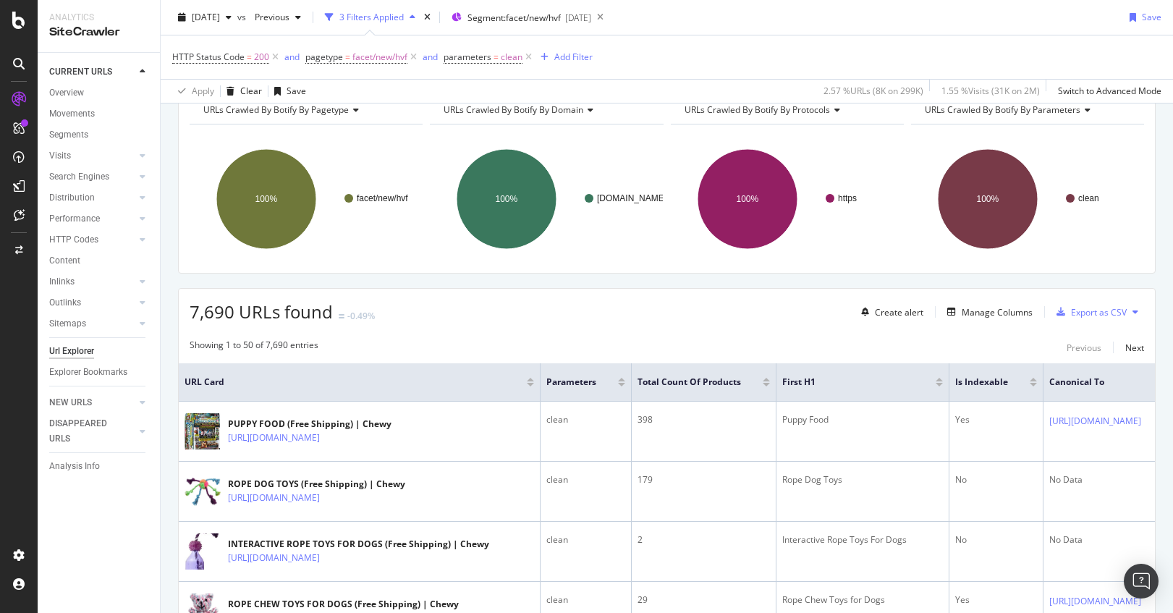
click at [768, 380] on div at bounding box center [766, 380] width 7 height 4
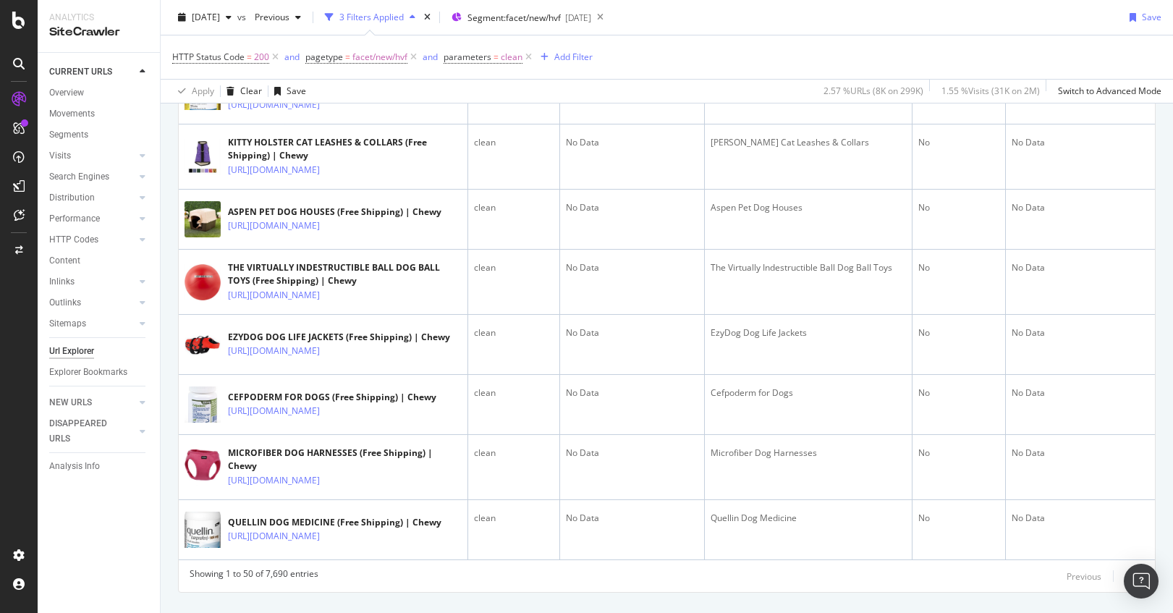
scroll to position [3669, 0]
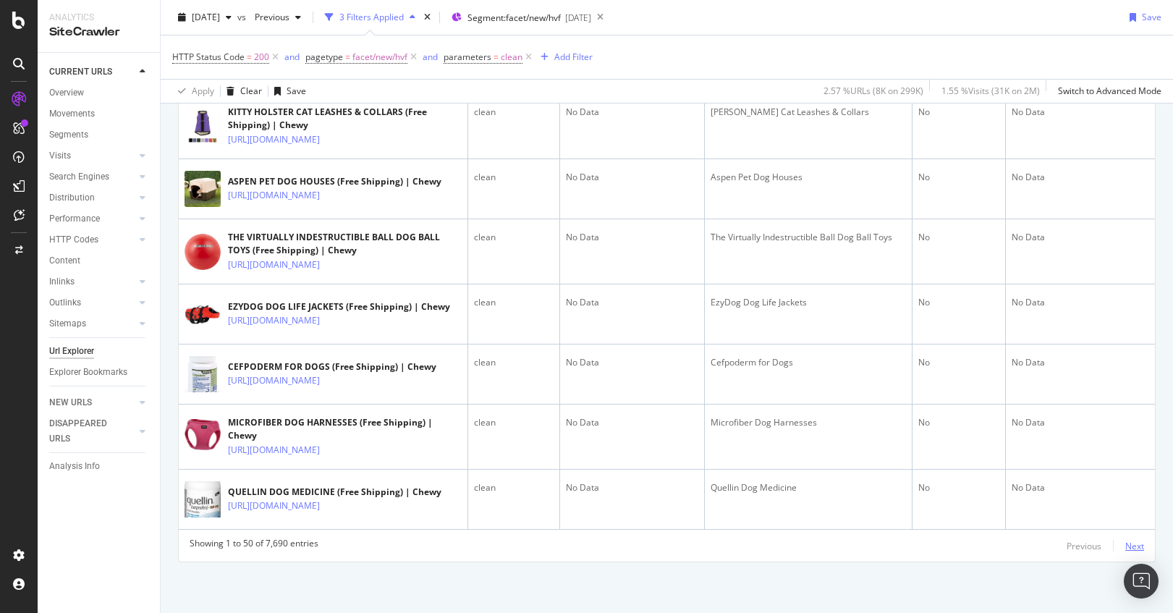
click at [1134, 543] on div "Next" at bounding box center [1134, 546] width 19 height 12
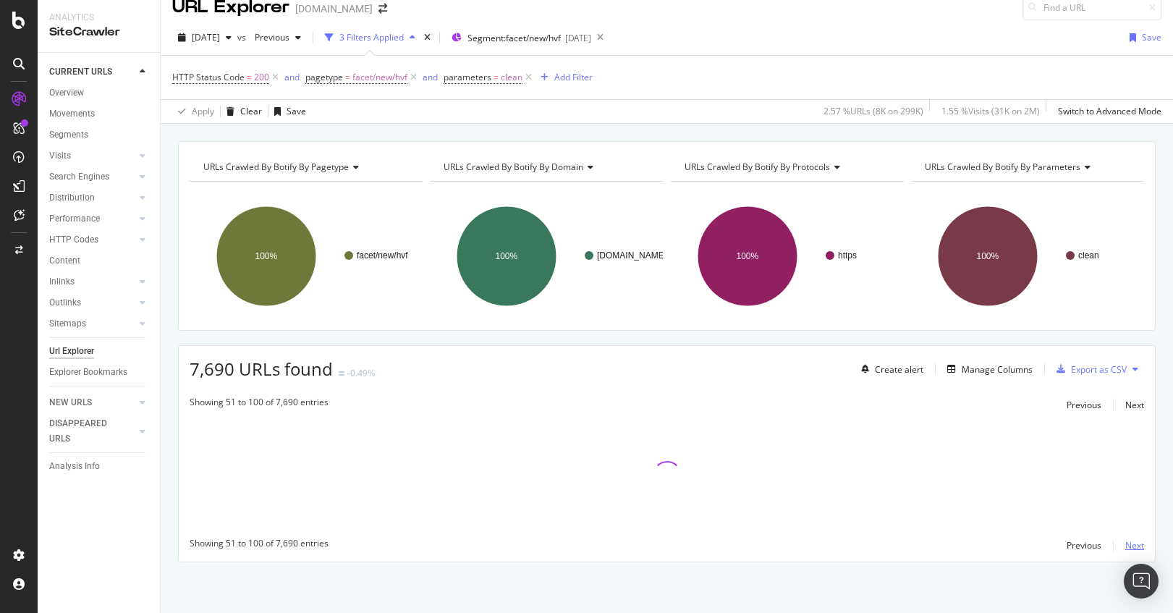
scroll to position [17, 0]
click at [1128, 406] on div "Next" at bounding box center [1134, 405] width 19 height 12
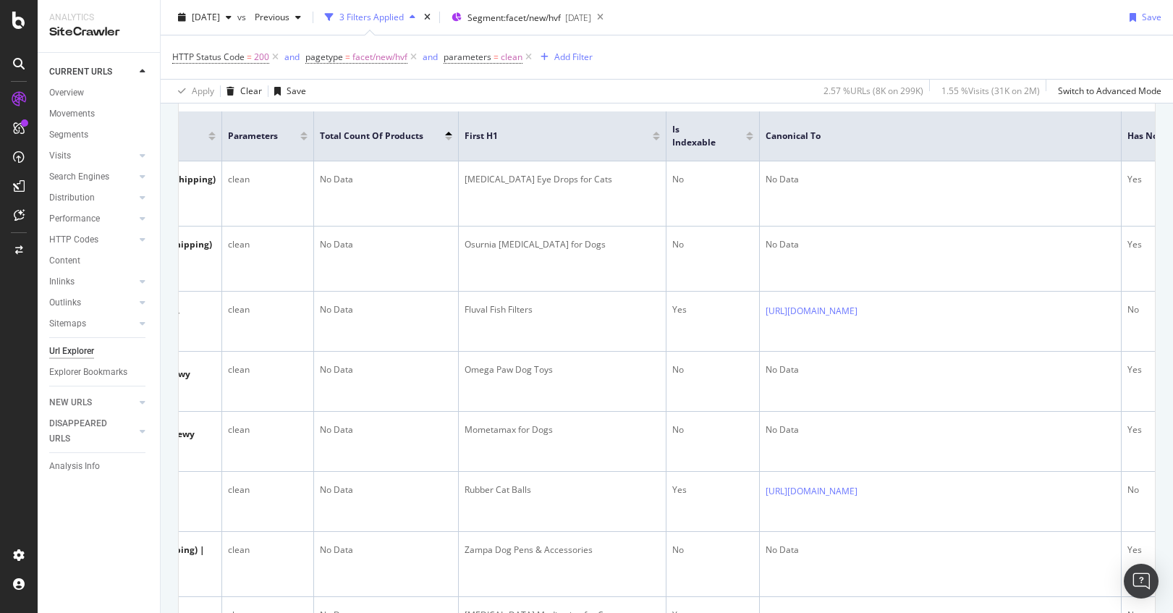
scroll to position [0, 0]
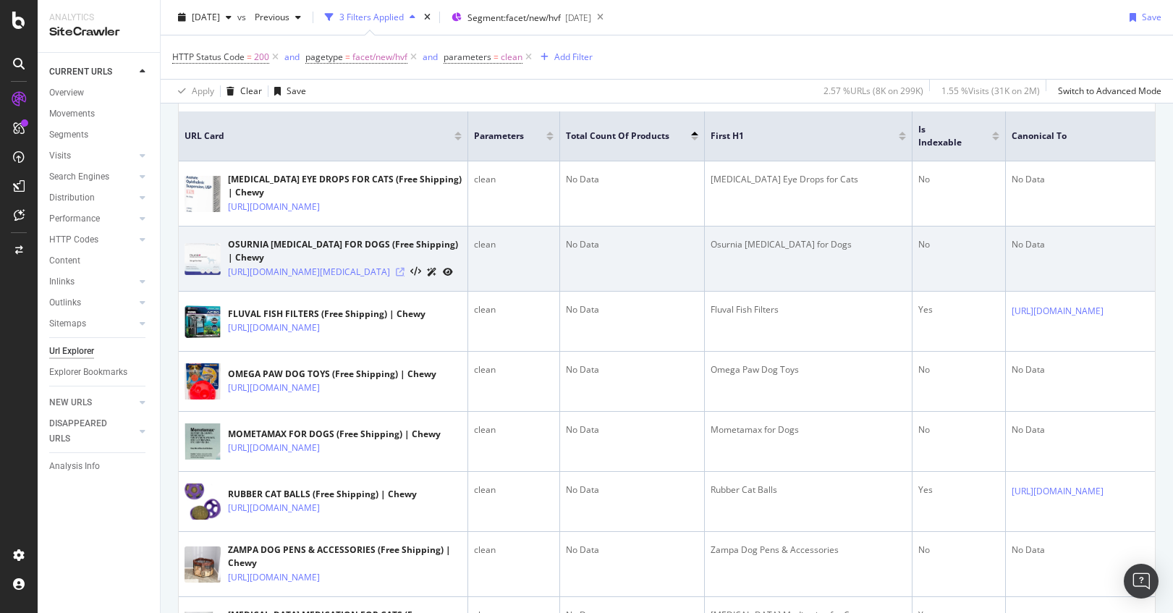
click at [405, 276] on icon at bounding box center [400, 272] width 9 height 9
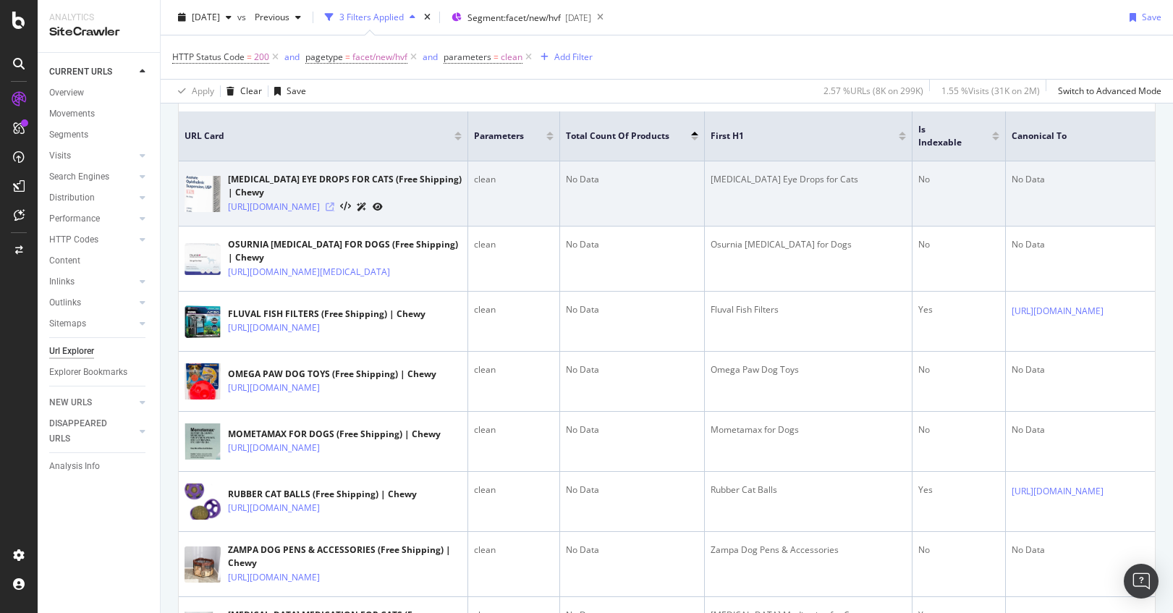
click at [334, 211] on icon at bounding box center [330, 207] width 9 height 9
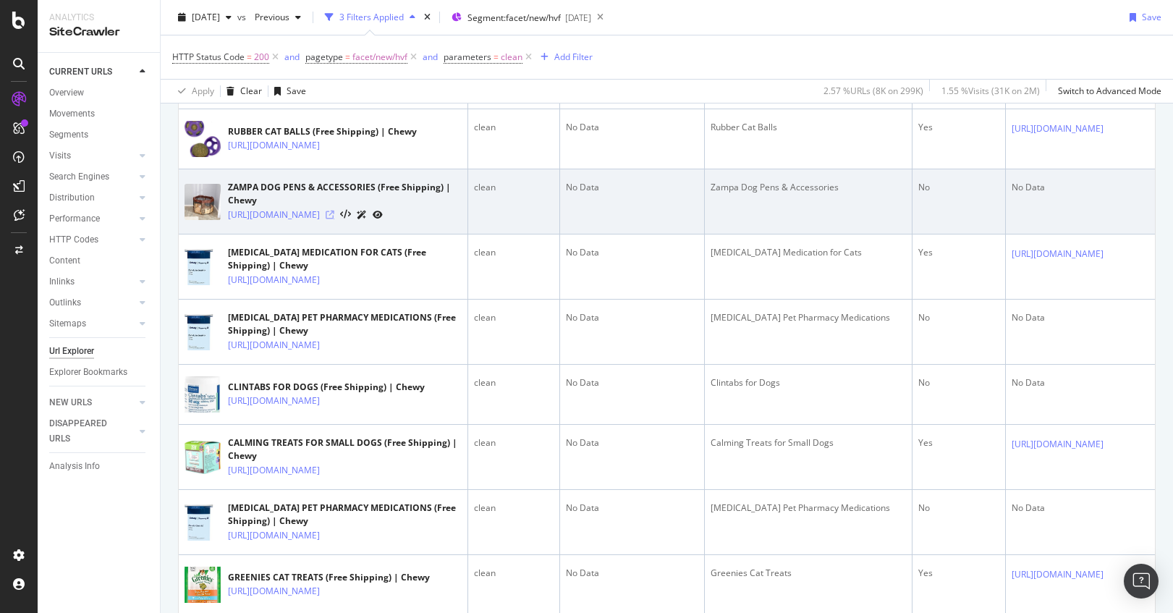
click at [334, 219] on icon at bounding box center [330, 215] width 9 height 9
